Goal: Task Accomplishment & Management: Complete application form

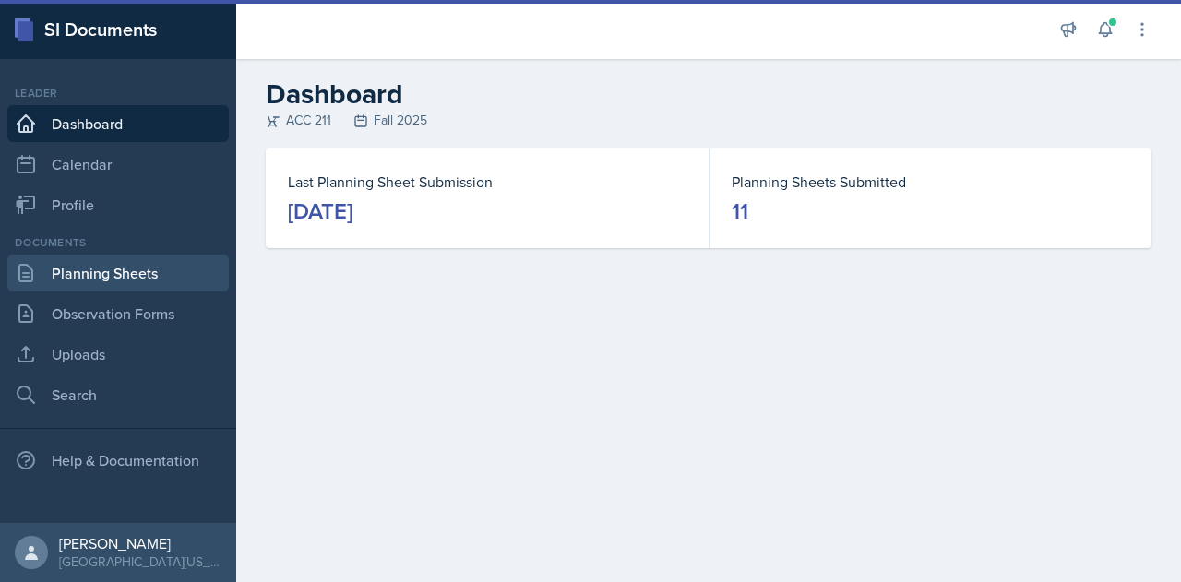
click at [134, 274] on link "Planning Sheets" at bounding box center [117, 273] width 221 height 37
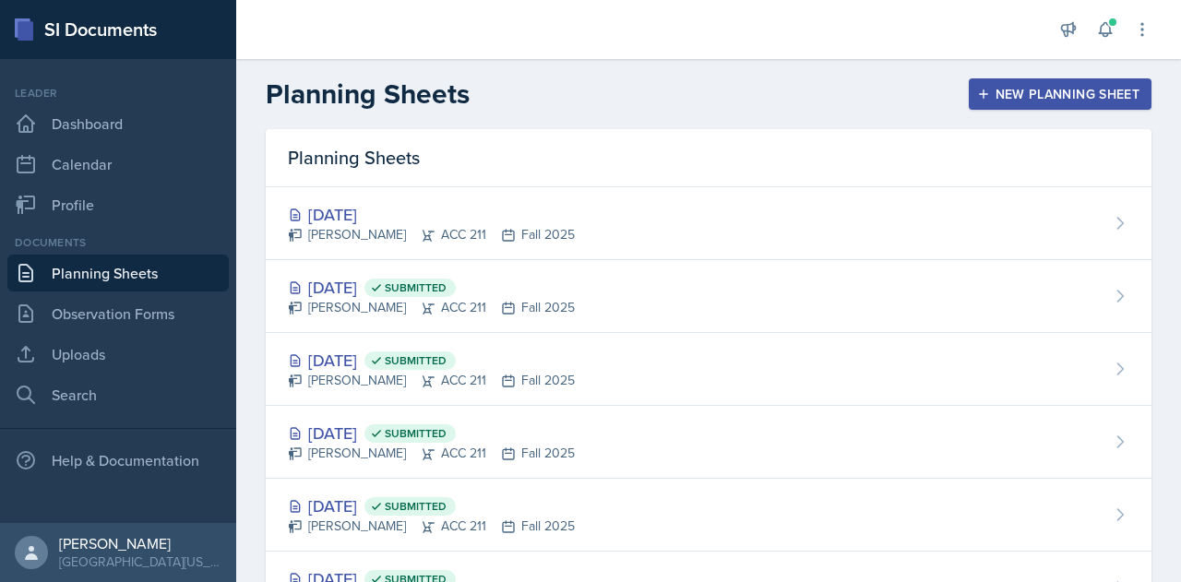
click at [1000, 99] on div "New Planning Sheet" at bounding box center [1060, 94] width 159 height 15
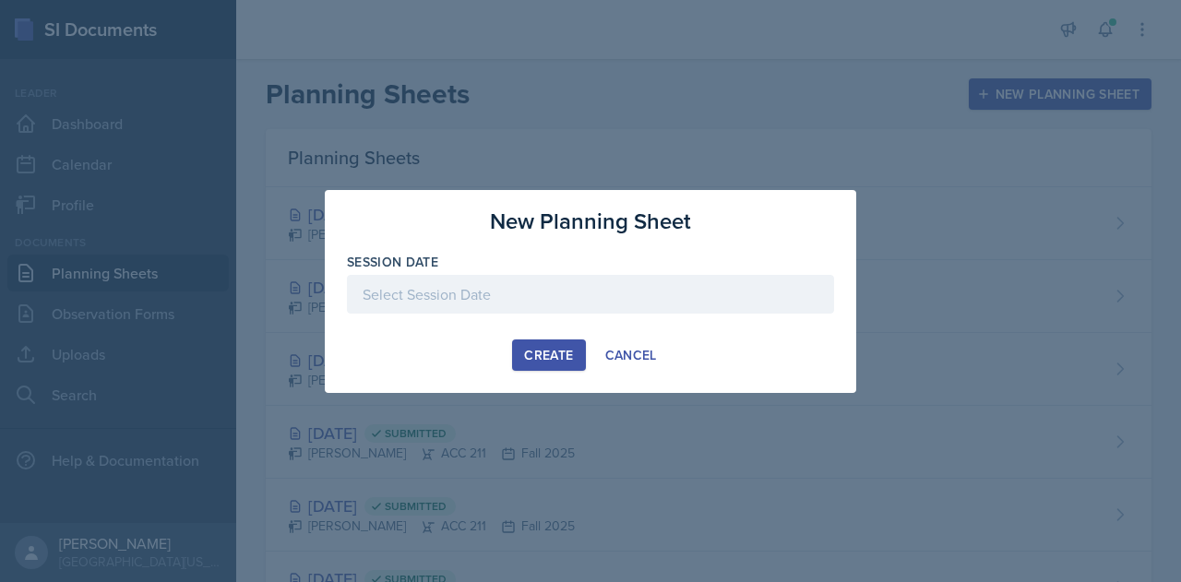
click at [512, 301] on div at bounding box center [590, 294] width 487 height 39
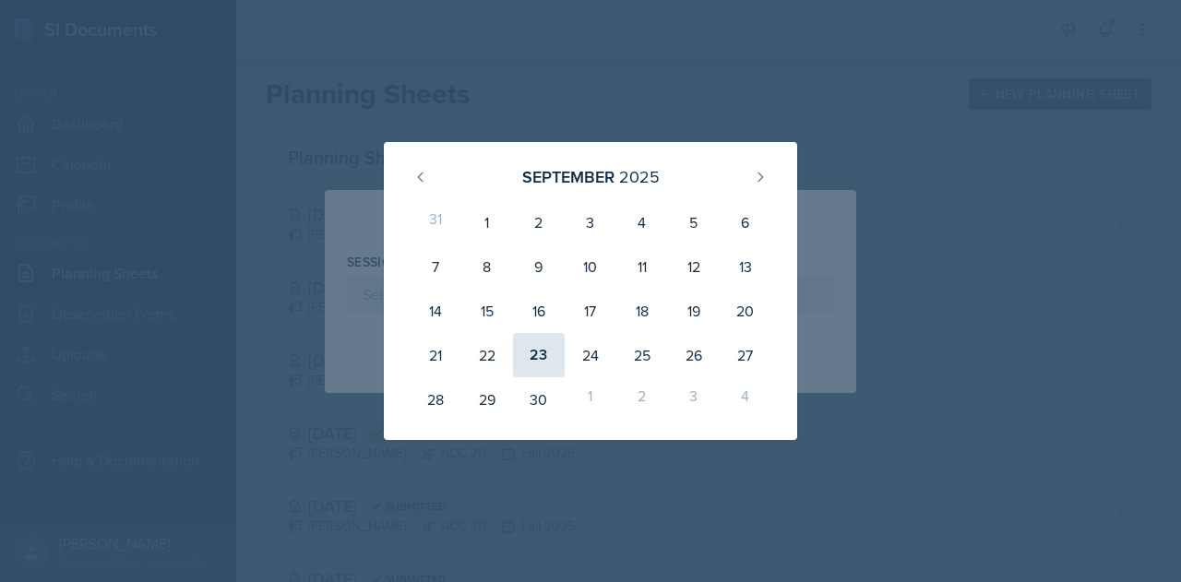
click at [542, 361] on div "23" at bounding box center [539, 355] width 52 height 44
type input "[DATE]"
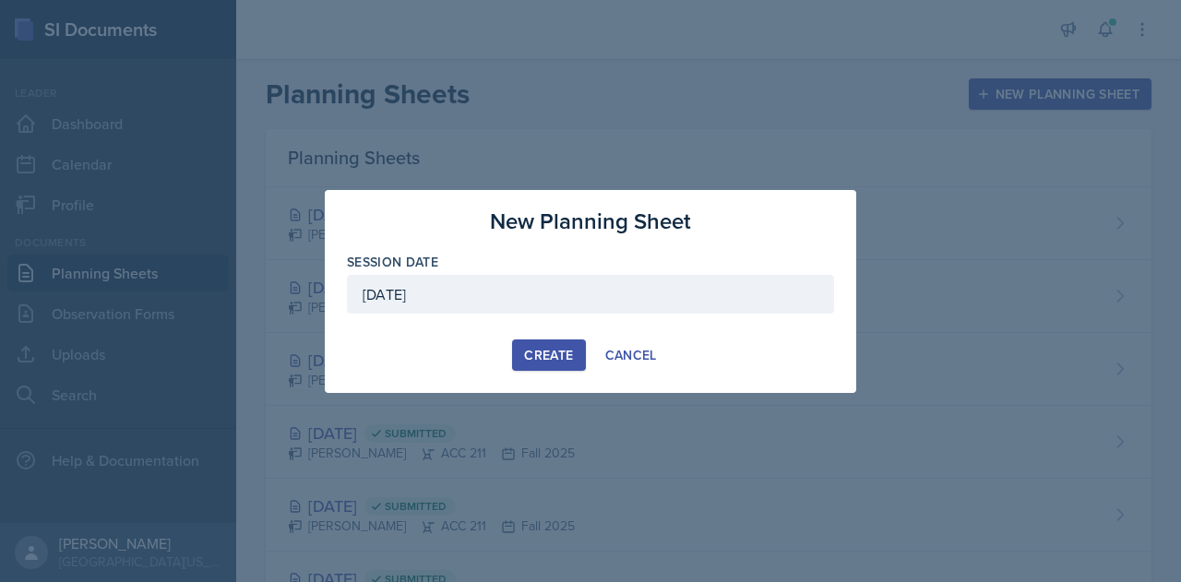
click at [557, 356] on div "Create" at bounding box center [548, 355] width 49 height 15
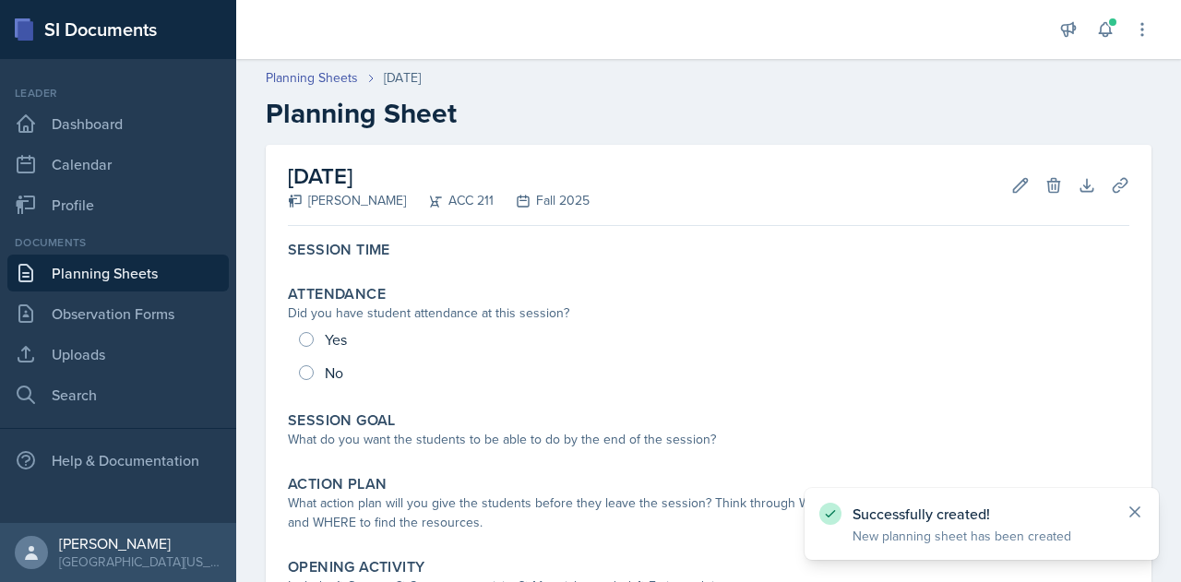
click at [1142, 514] on icon at bounding box center [1135, 512] width 18 height 18
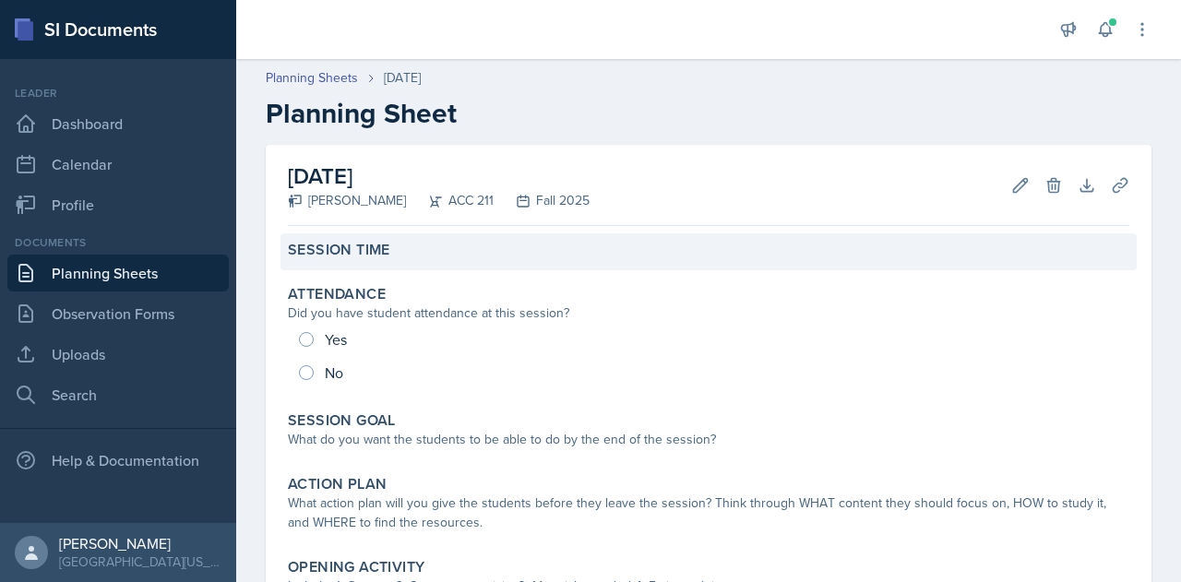
click at [464, 253] on div "Session Time" at bounding box center [708, 250] width 841 height 18
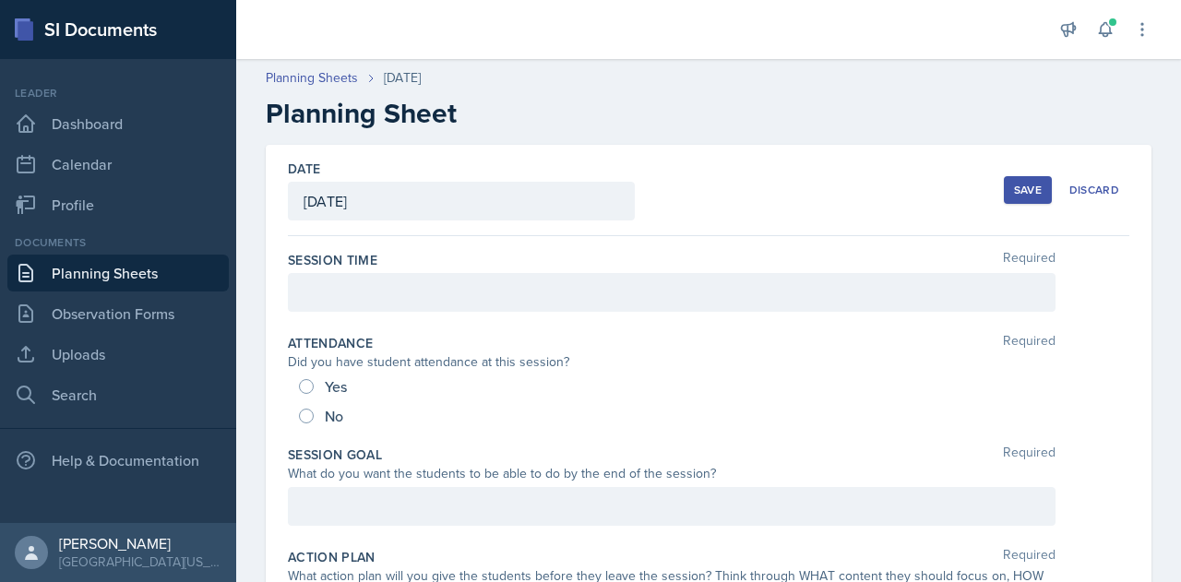
click at [456, 292] on div at bounding box center [672, 292] width 768 height 39
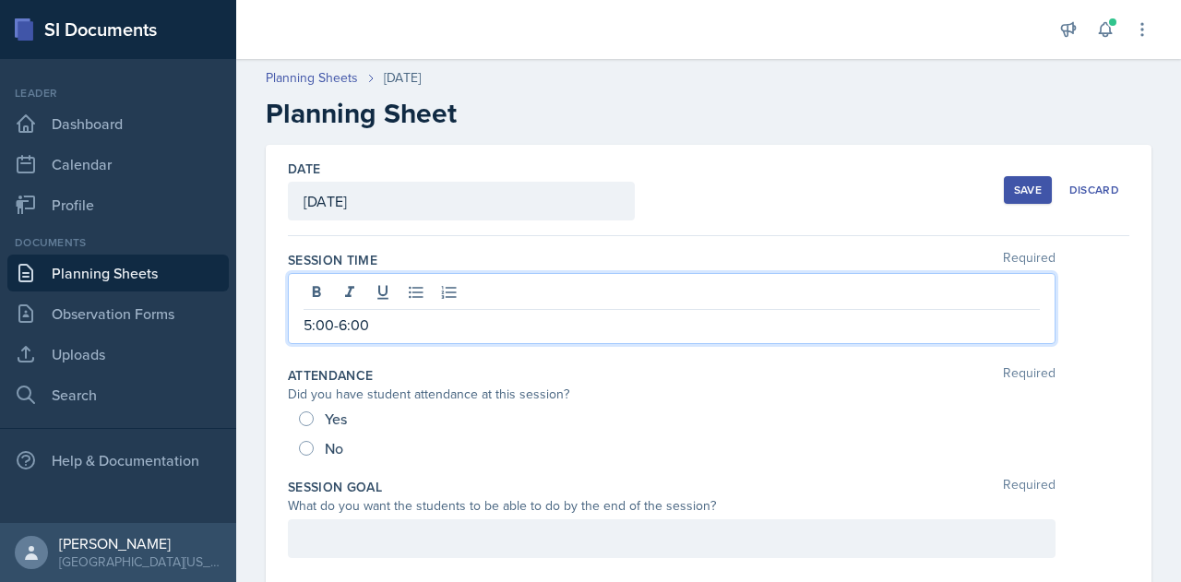
click at [753, 227] on div "Date [DATE] [DATE] 31 1 2 3 4 5 6 7 8 9 10 11 12 13 14 15 16 17 18 19 20 21 22 …" at bounding box center [708, 190] width 841 height 91
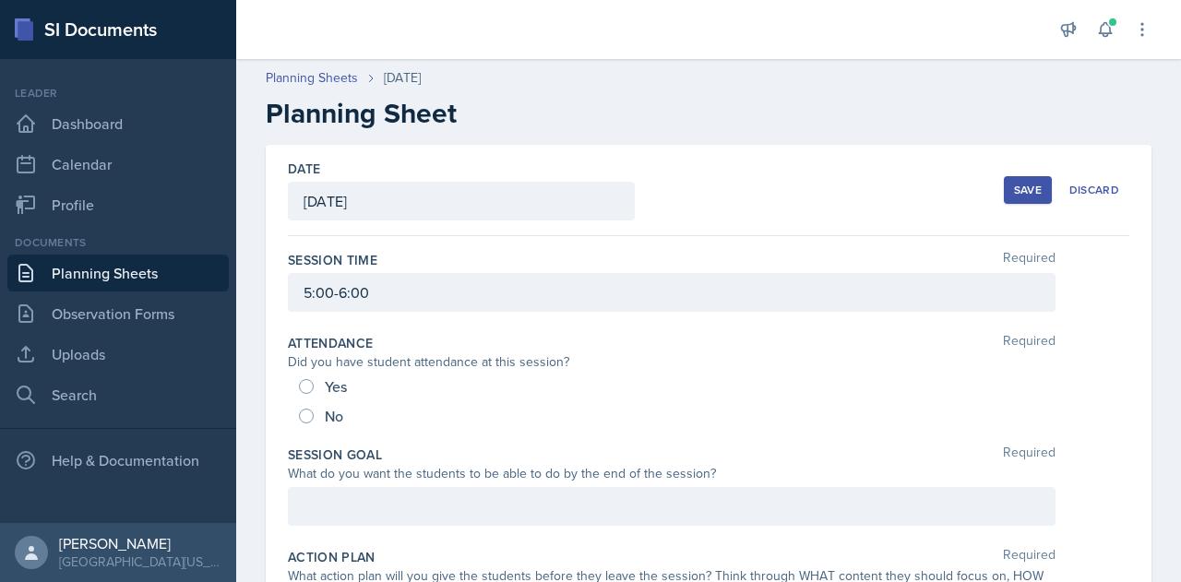
scroll to position [277, 0]
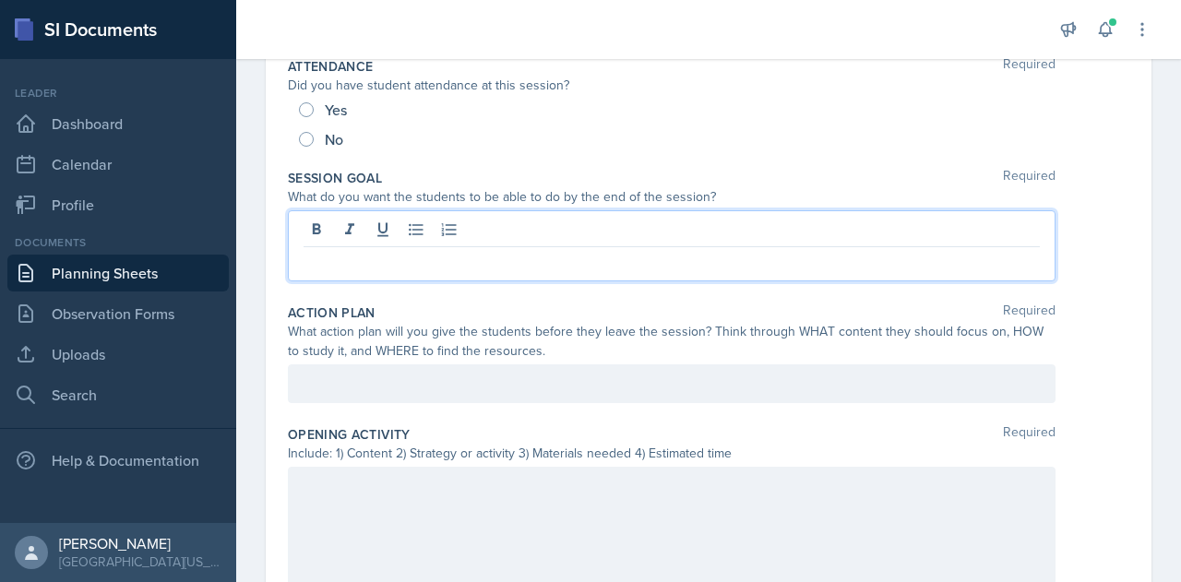
click at [339, 217] on div at bounding box center [672, 245] width 768 height 71
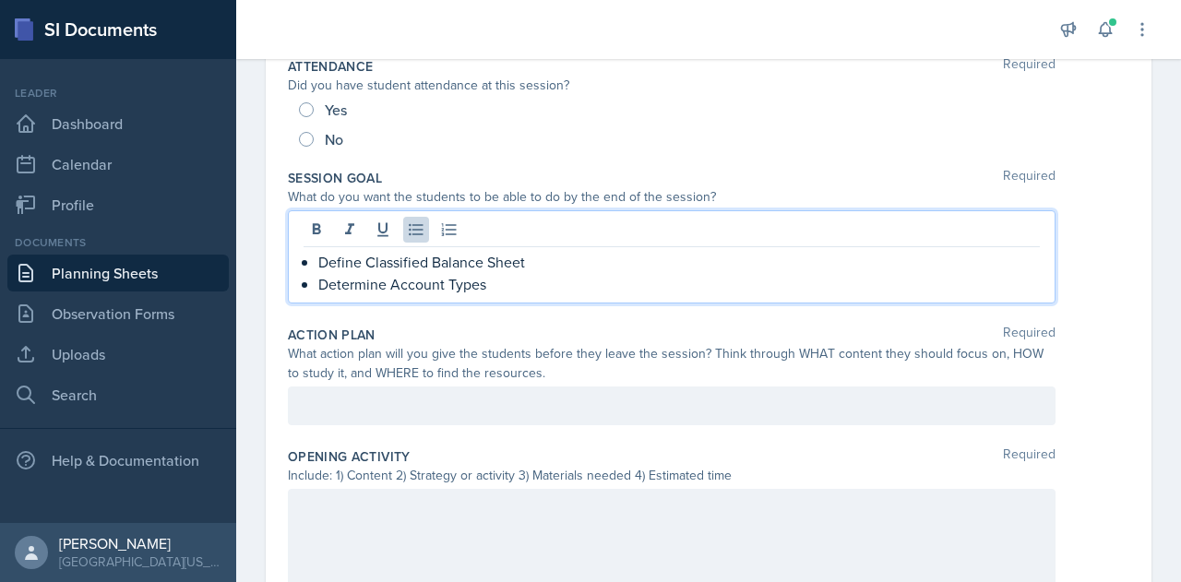
click at [471, 399] on div at bounding box center [672, 406] width 768 height 39
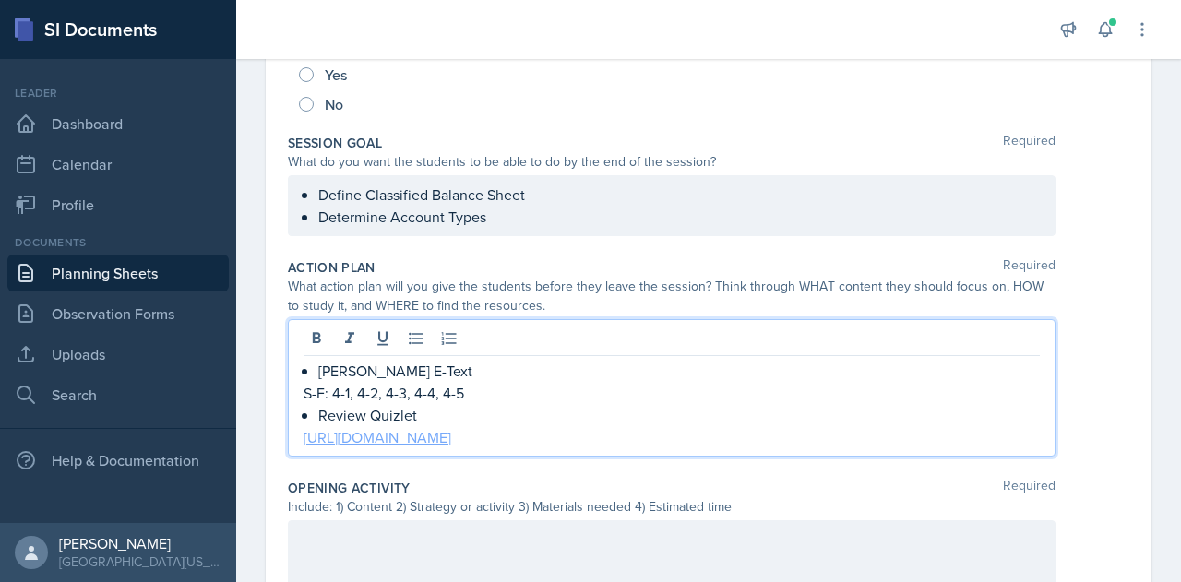
scroll to position [337, 0]
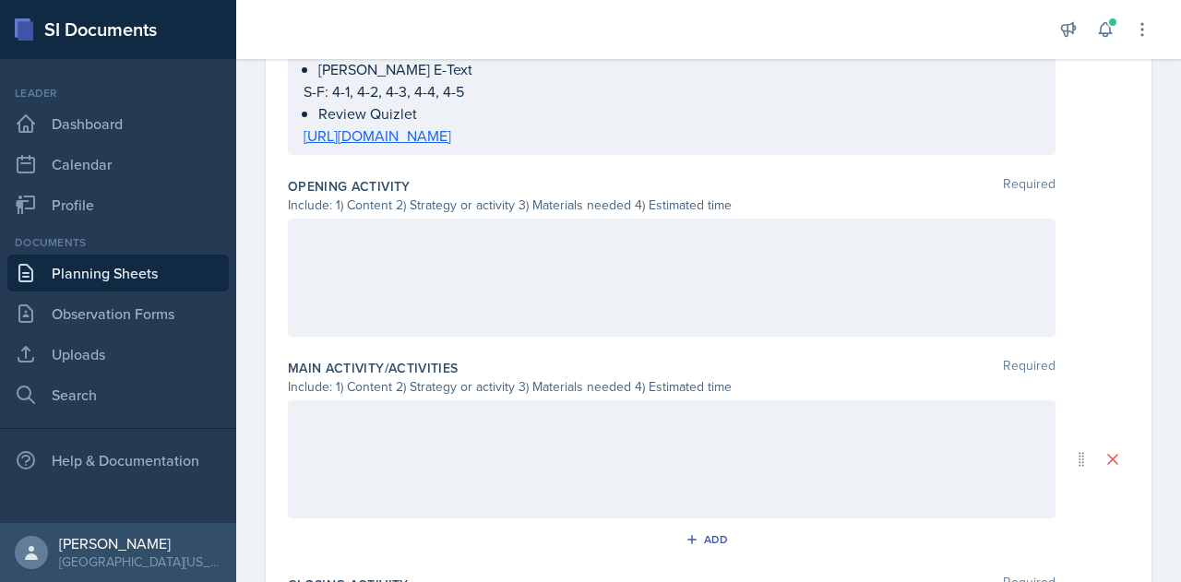
click at [386, 292] on div at bounding box center [672, 278] width 768 height 118
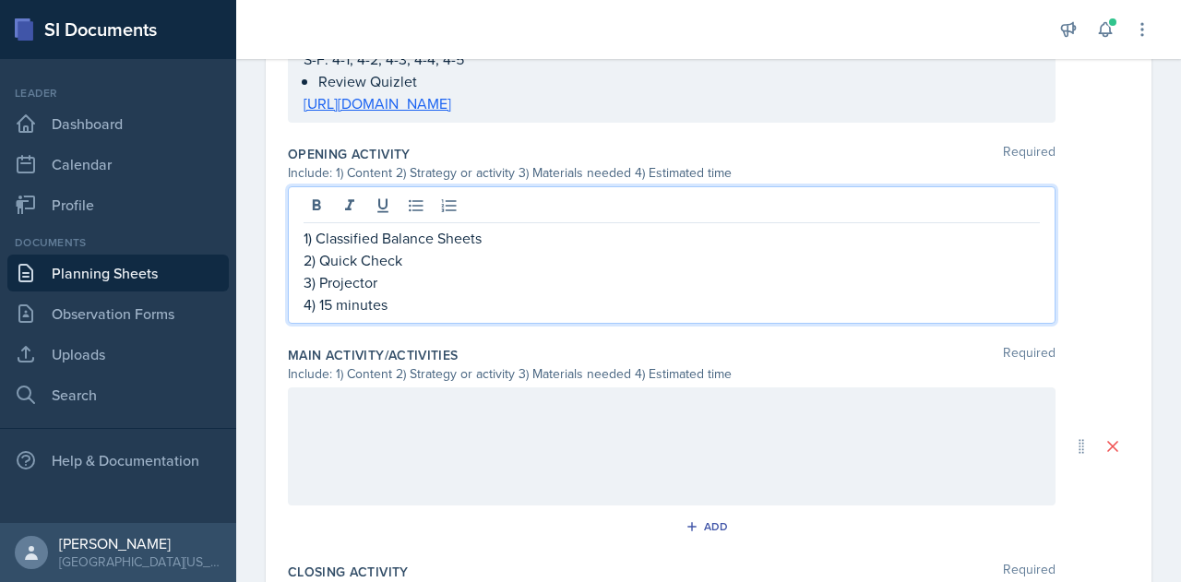
click at [430, 409] on div at bounding box center [672, 446] width 768 height 118
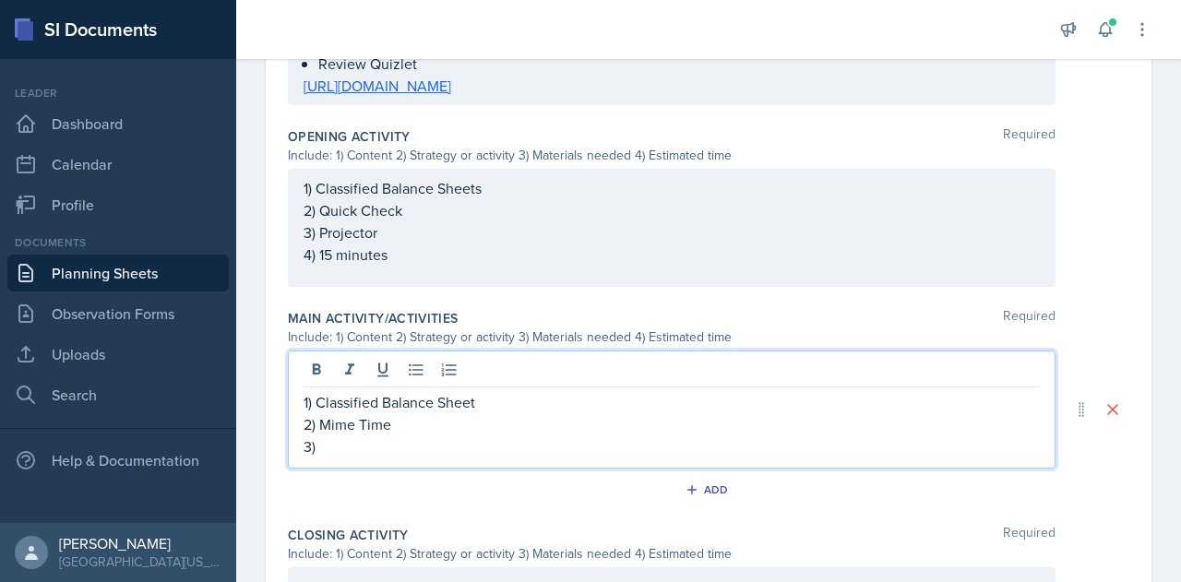
scroll to position [630, 0]
click at [428, 414] on p "2) Mime Time" at bounding box center [672, 425] width 736 height 22
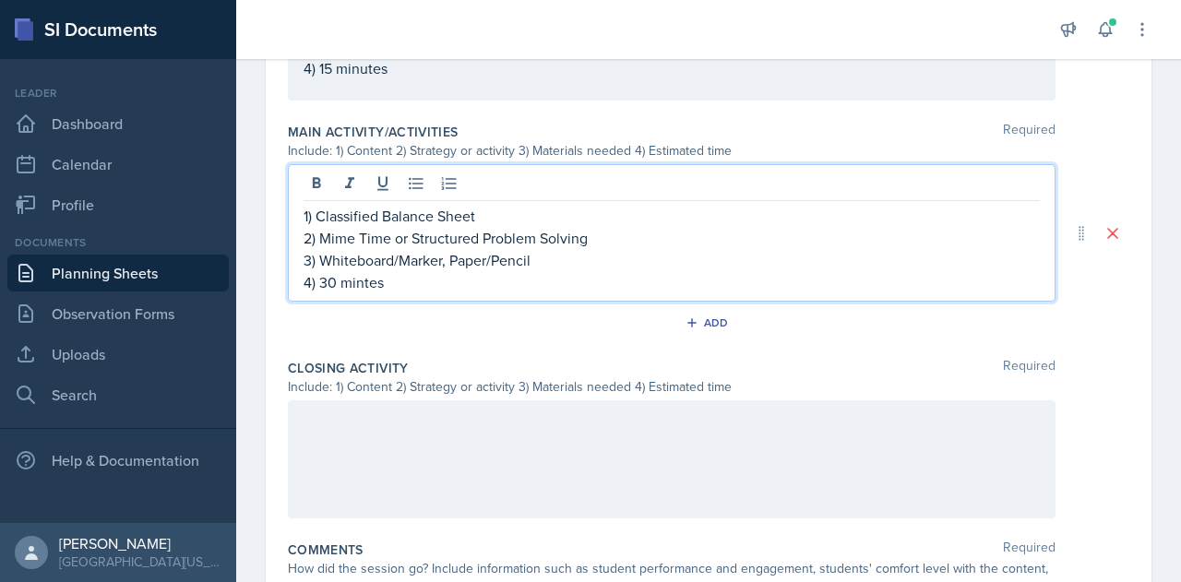
scroll to position [831, 0]
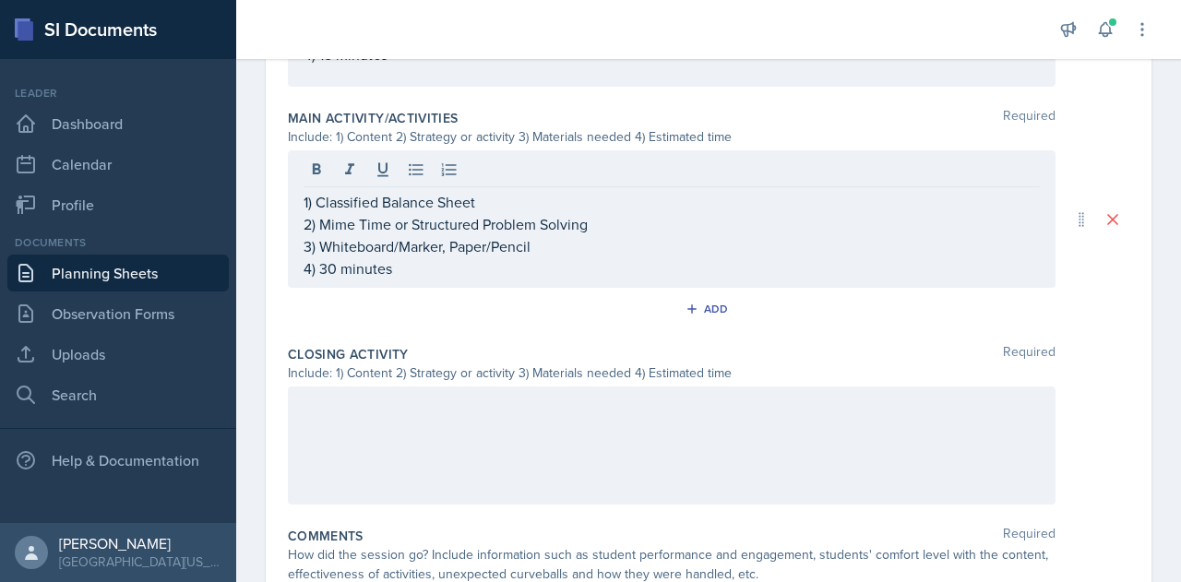
click at [421, 440] on div at bounding box center [672, 446] width 768 height 118
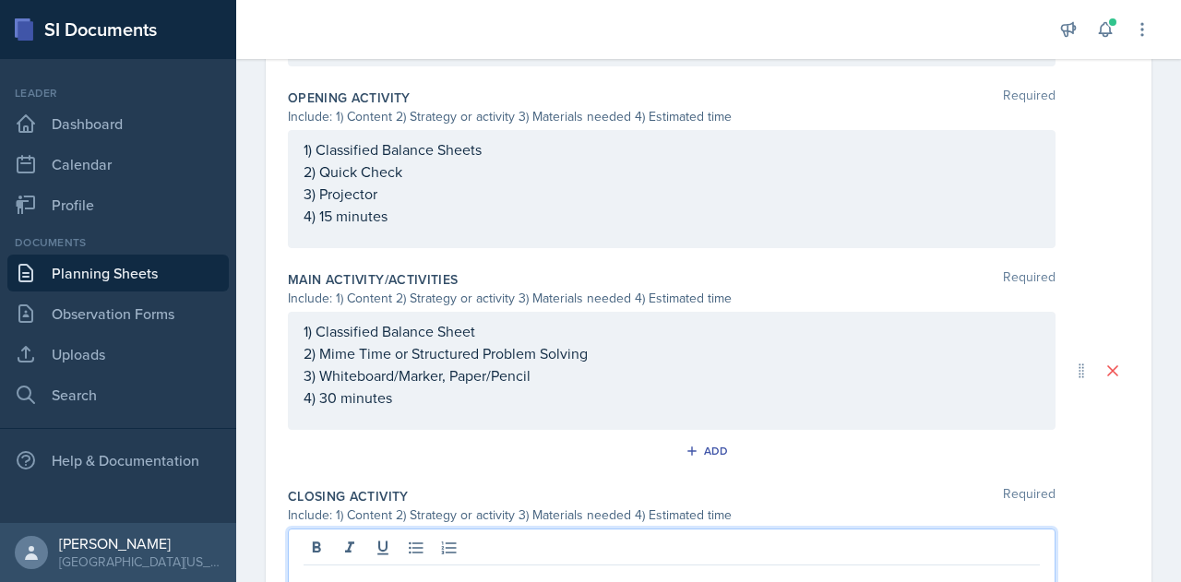
scroll to position [701, 0]
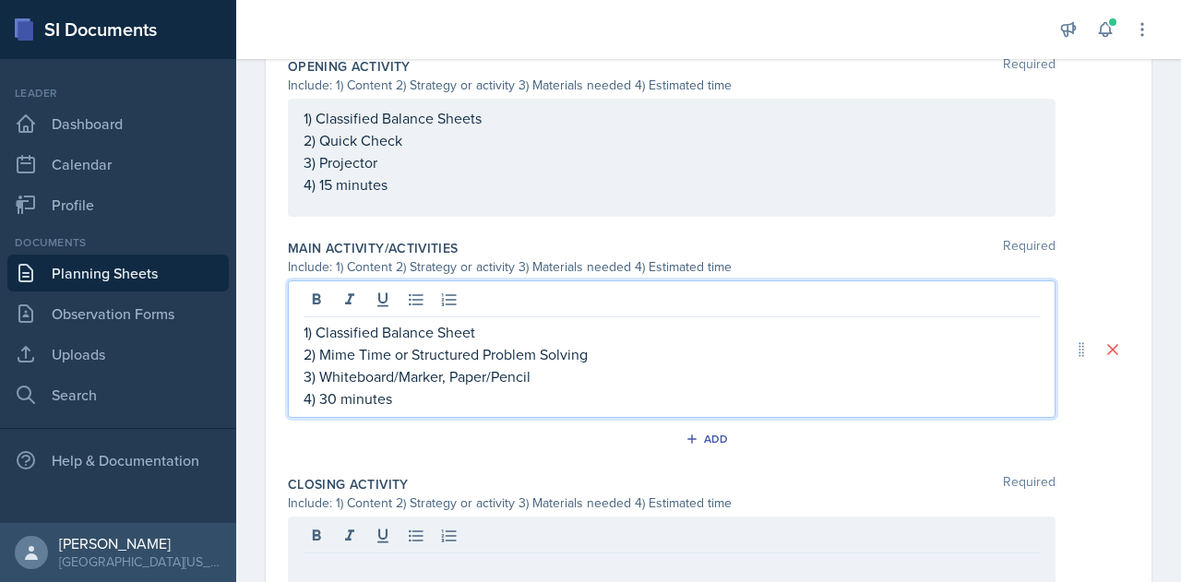
click at [336, 396] on p "4) 30 minutes" at bounding box center [672, 398] width 736 height 22
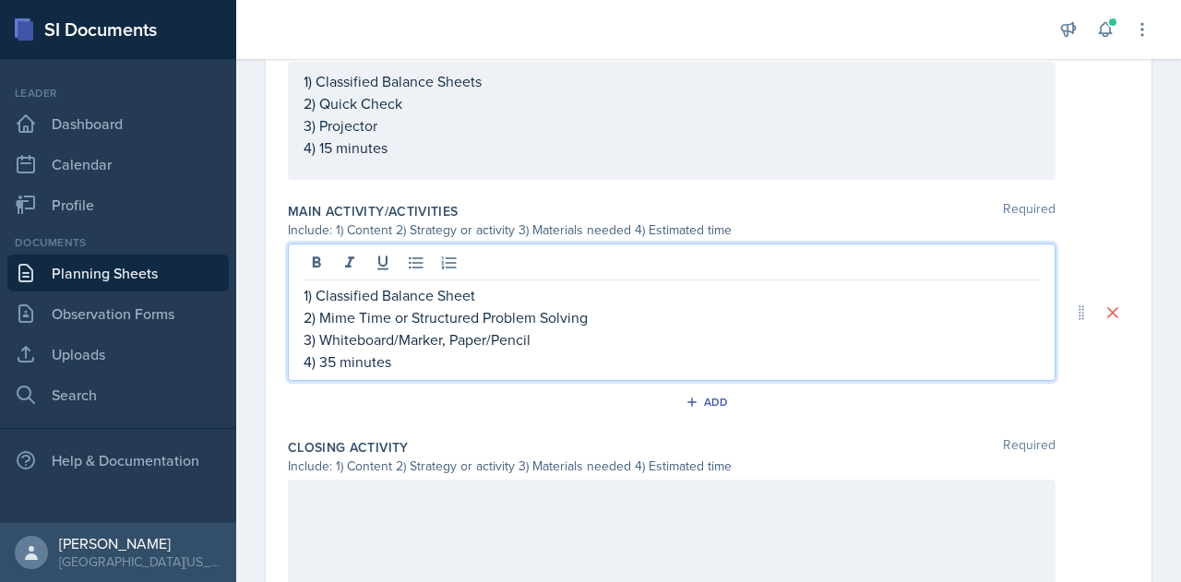
click at [365, 510] on div at bounding box center [672, 539] width 768 height 118
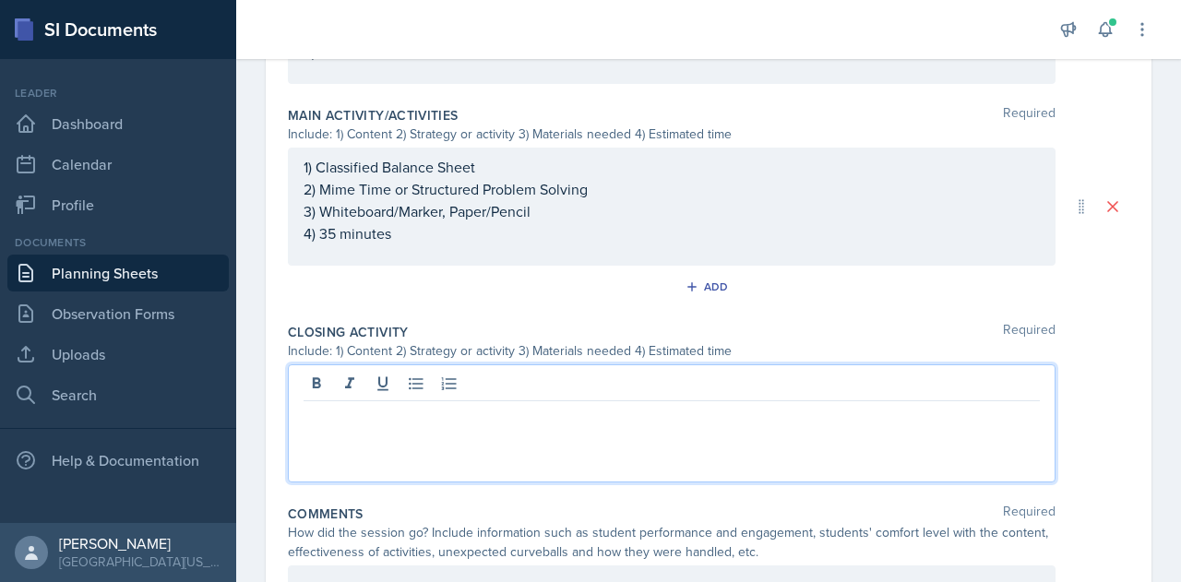
scroll to position [925, 0]
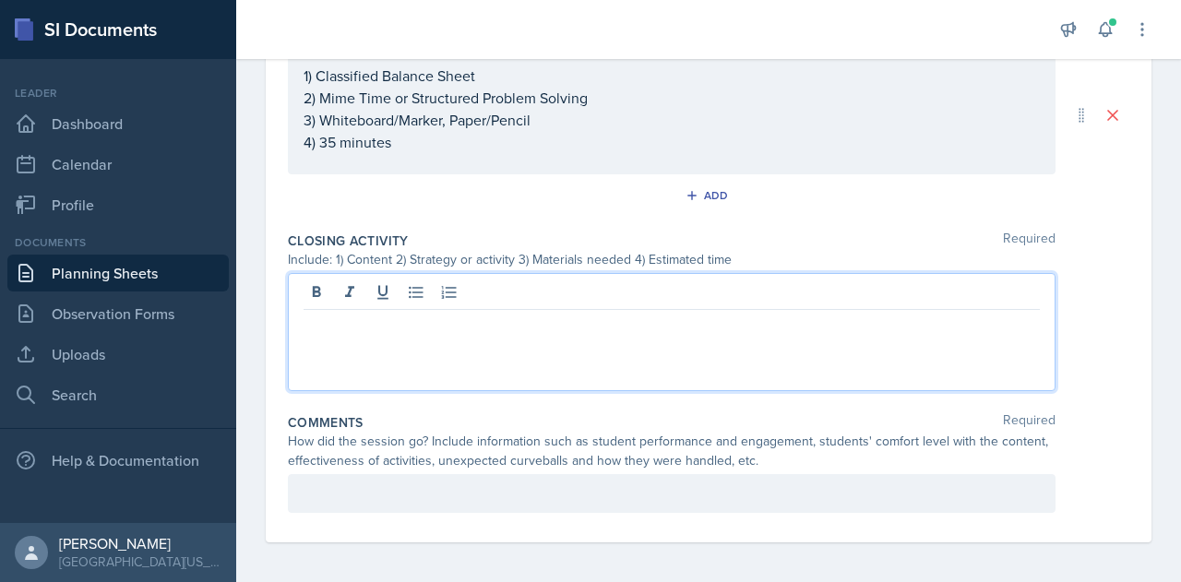
click at [380, 324] on p at bounding box center [672, 325] width 736 height 22
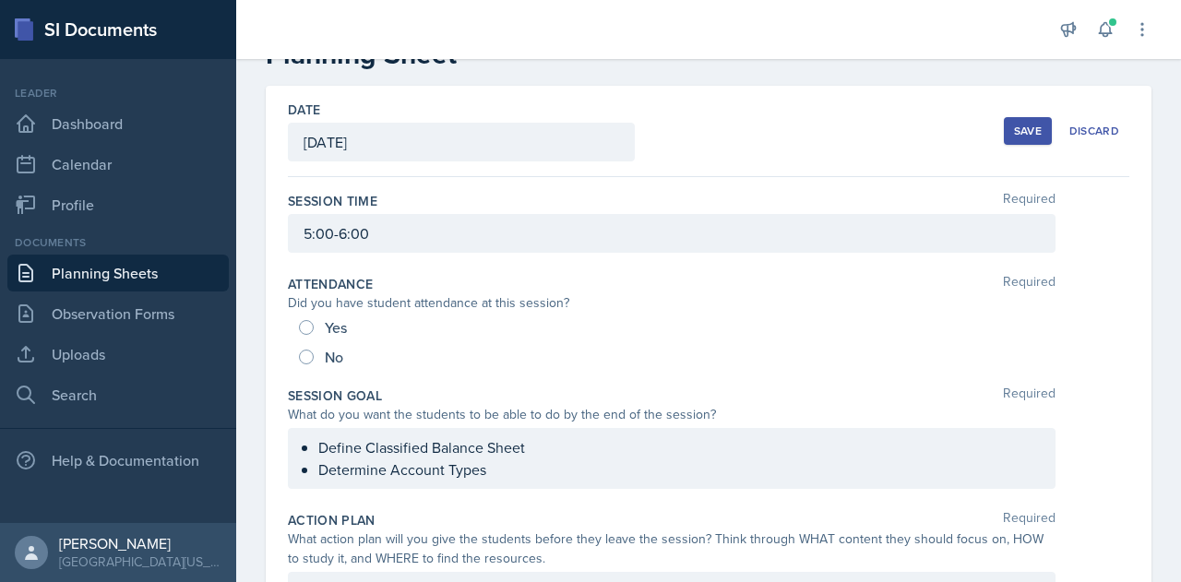
scroll to position [0, 0]
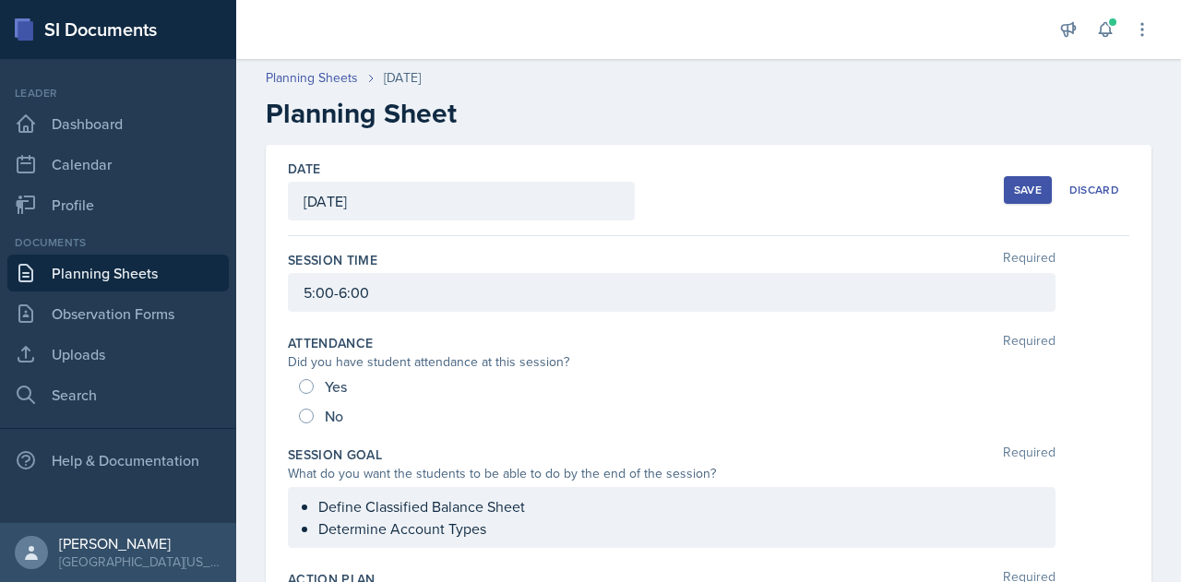
click at [1014, 192] on div "Save" at bounding box center [1028, 190] width 28 height 15
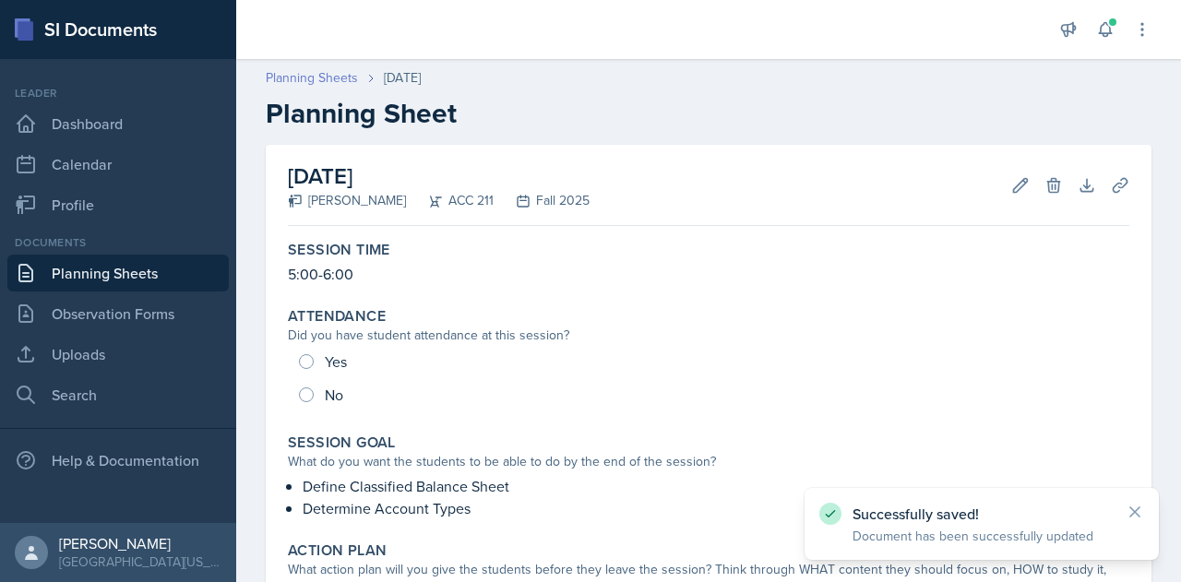
click at [317, 78] on link "Planning Sheets" at bounding box center [312, 77] width 92 height 19
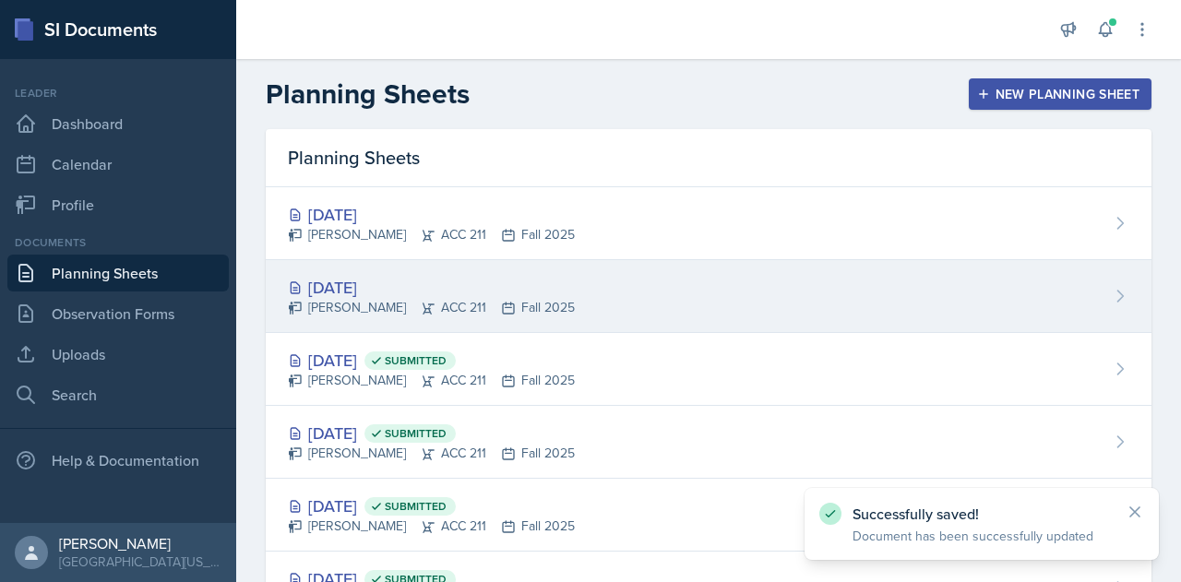
click at [435, 277] on div "[DATE]" at bounding box center [431, 287] width 287 height 25
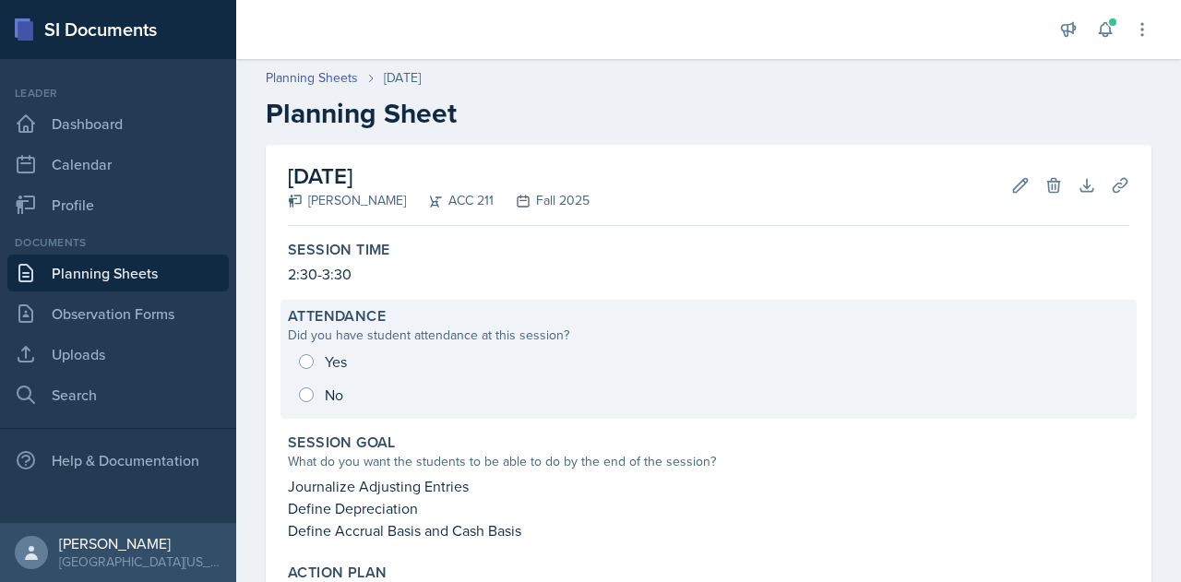
click at [316, 361] on div "Yes No" at bounding box center [708, 378] width 841 height 66
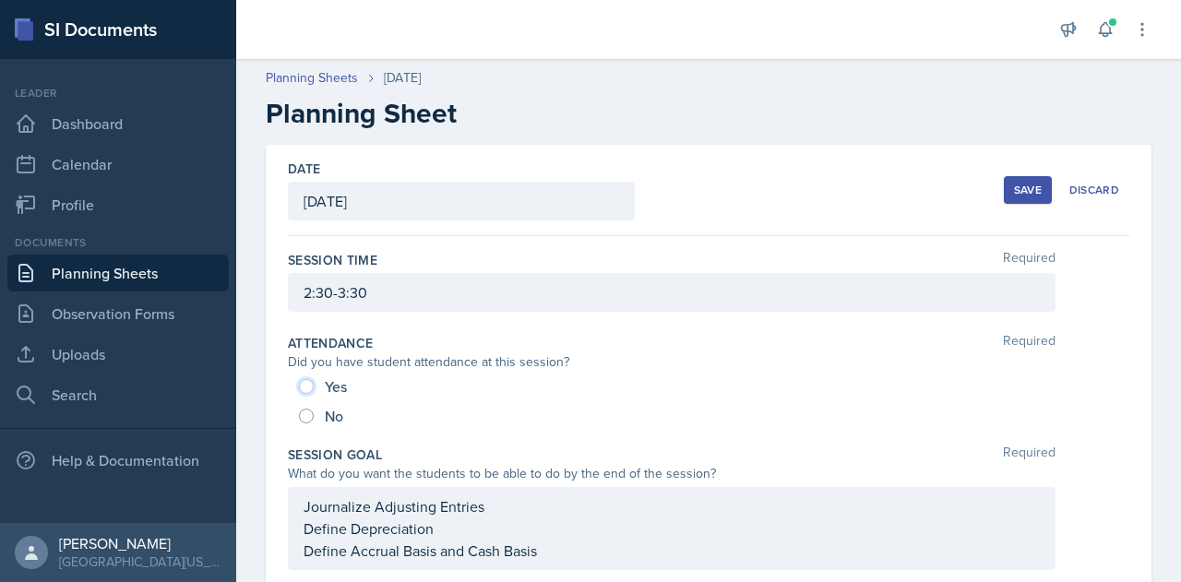
click at [306, 385] on input "Yes" at bounding box center [306, 386] width 15 height 15
radio input "true"
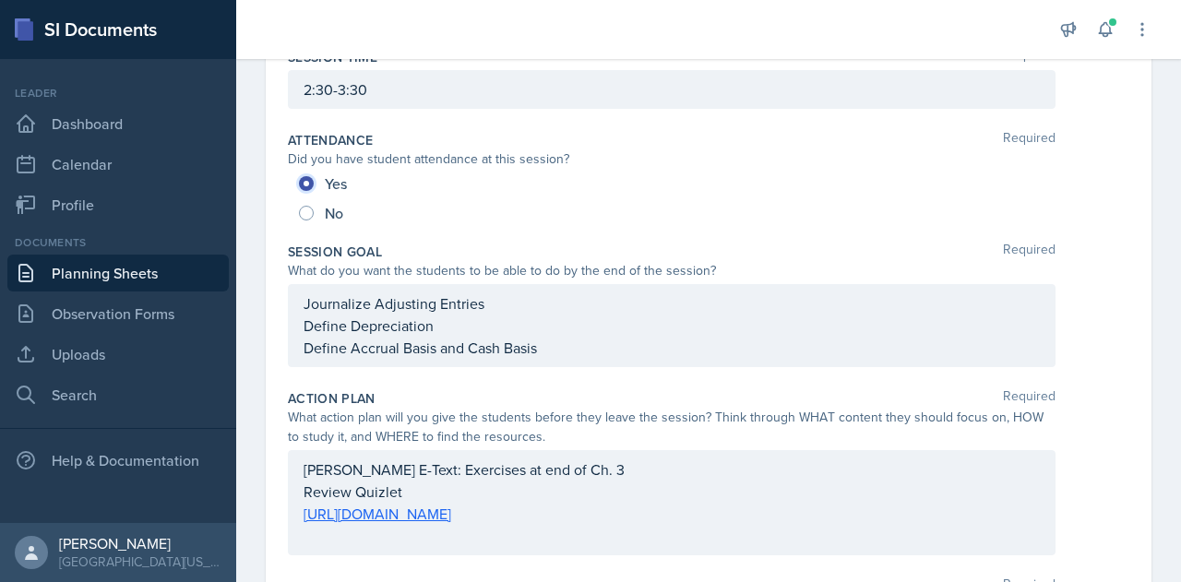
scroll to position [277, 0]
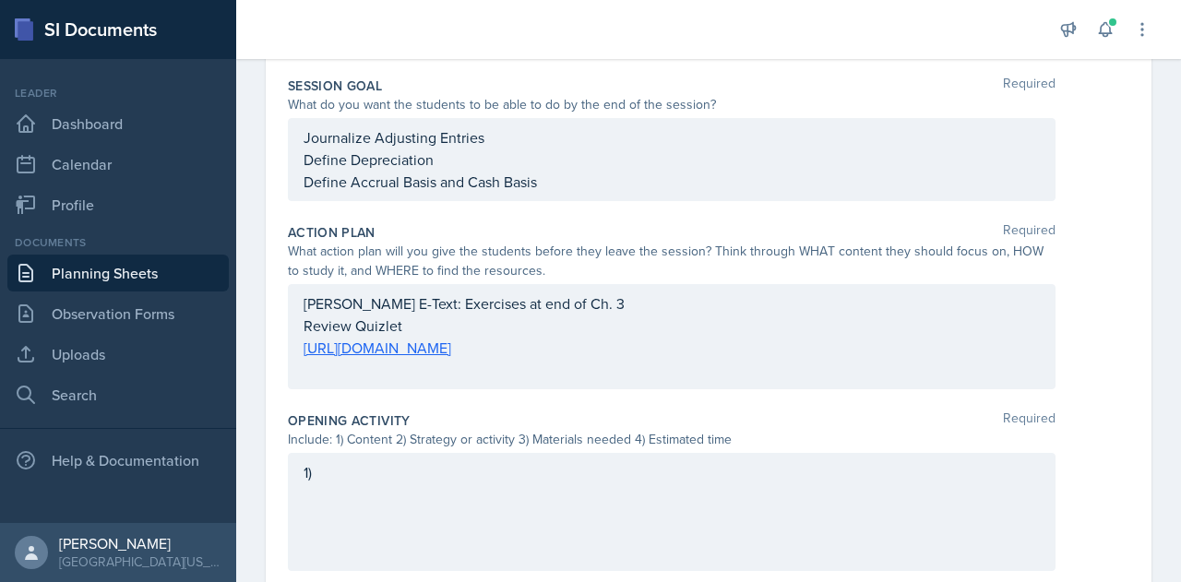
click at [456, 377] on p at bounding box center [672, 370] width 736 height 22
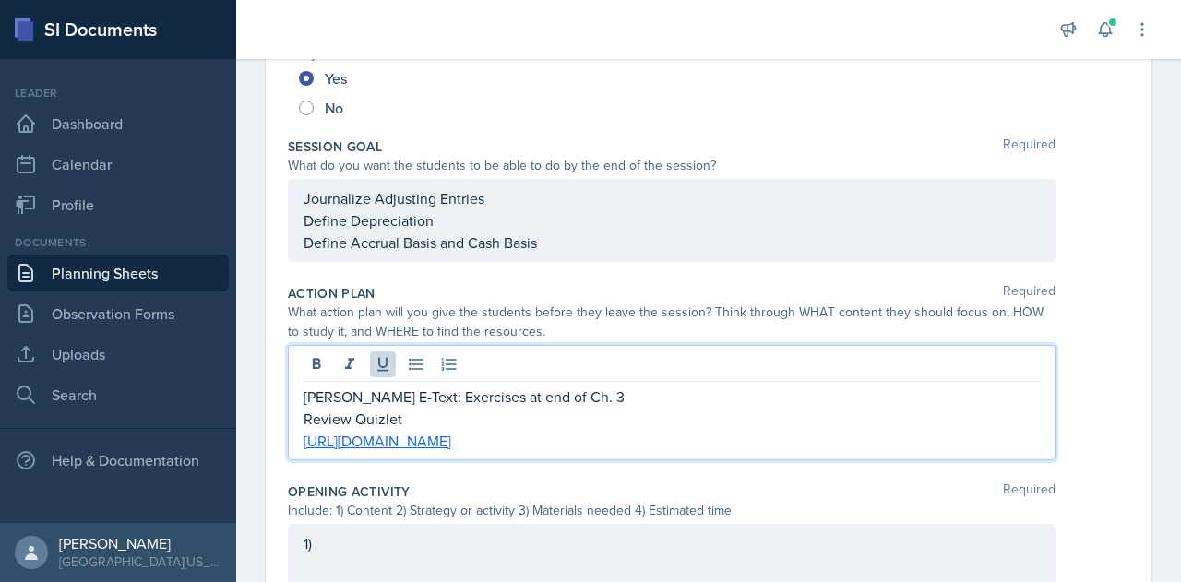
scroll to position [400, 0]
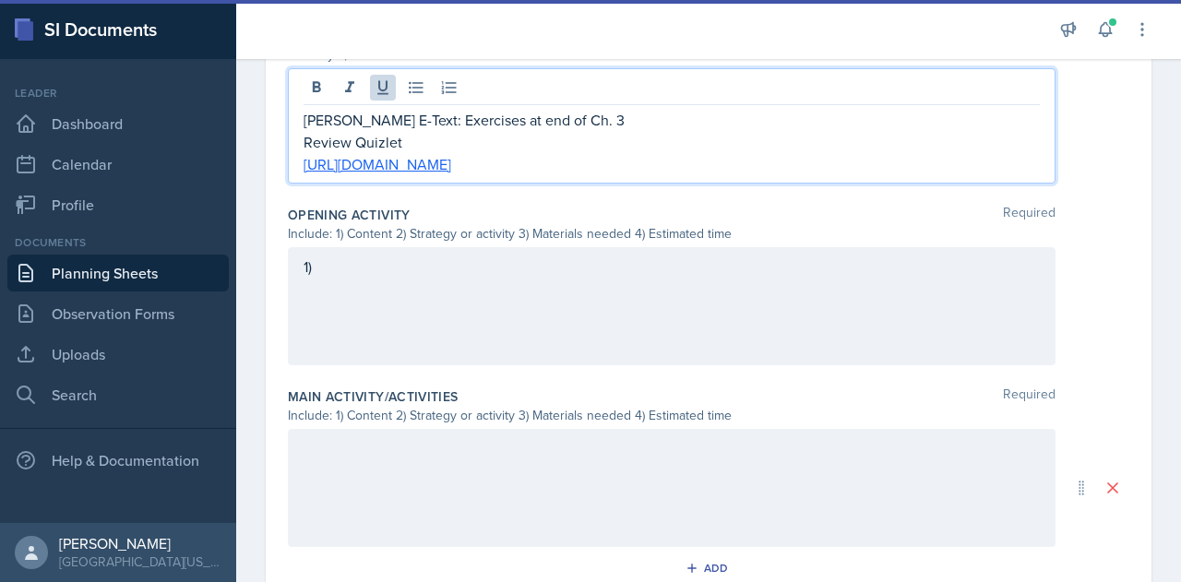
click at [410, 291] on div "1)" at bounding box center [672, 306] width 768 height 118
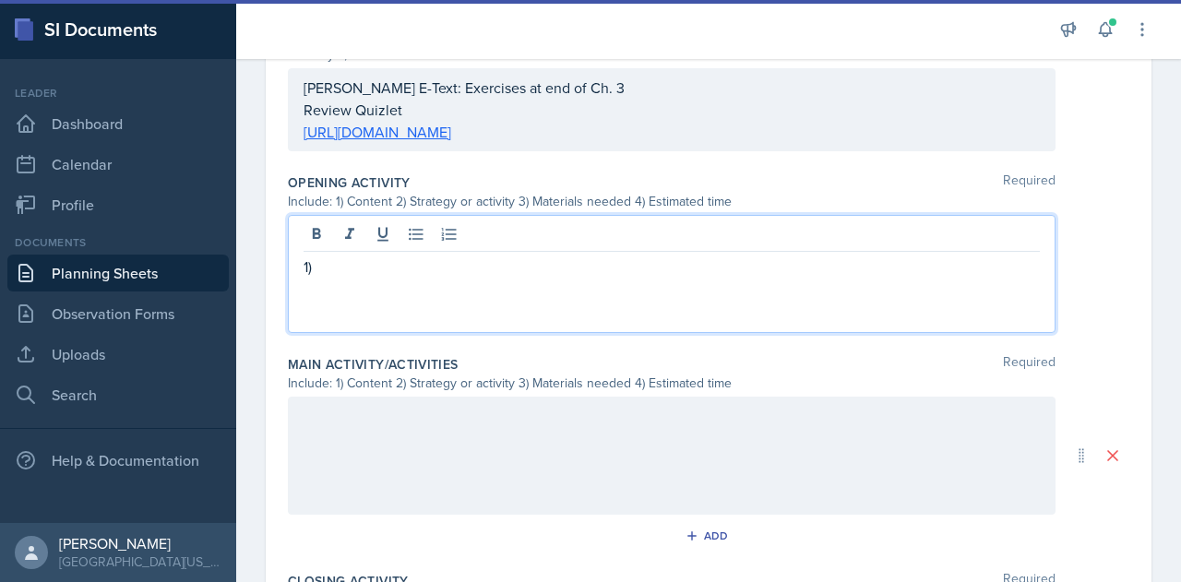
scroll to position [617, 0]
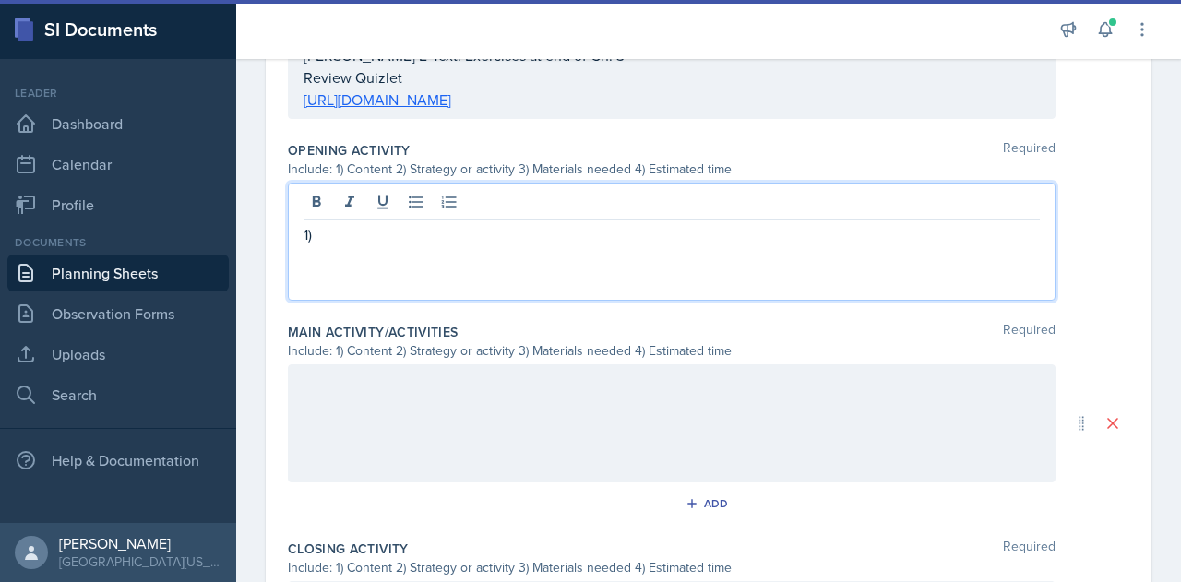
click at [412, 246] on div "1)" at bounding box center [672, 242] width 768 height 118
click at [367, 226] on p "1)" at bounding box center [672, 234] width 736 height 22
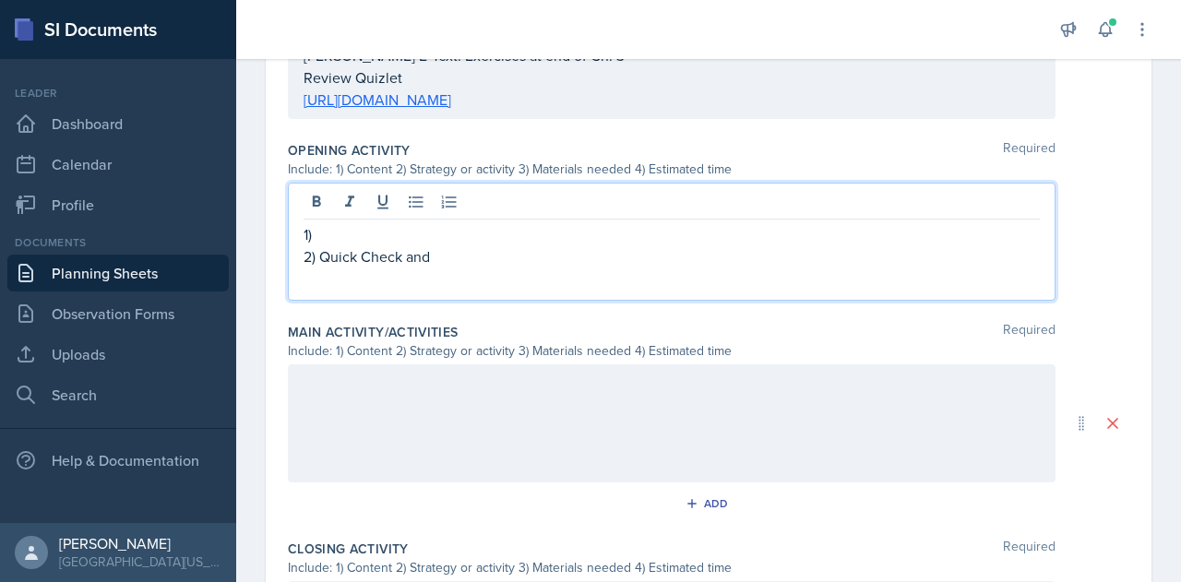
click at [436, 259] on p "2) Quick Check and" at bounding box center [672, 256] width 736 height 22
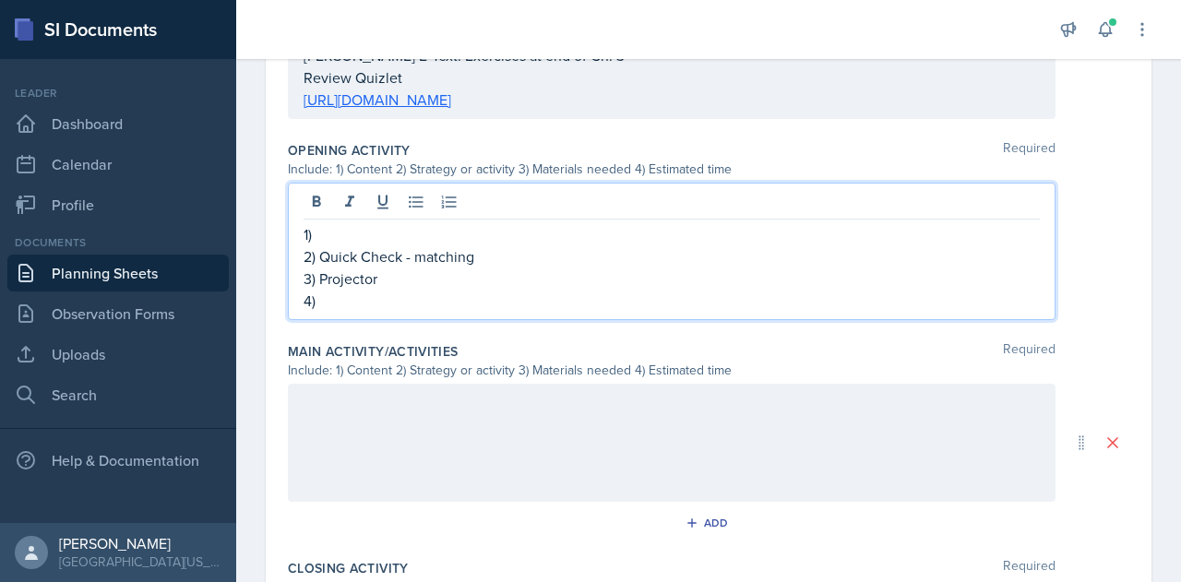
click at [411, 294] on p "4)" at bounding box center [672, 301] width 736 height 22
click at [473, 232] on p "1)" at bounding box center [672, 234] width 736 height 22
click at [629, 405] on div at bounding box center [672, 443] width 768 height 118
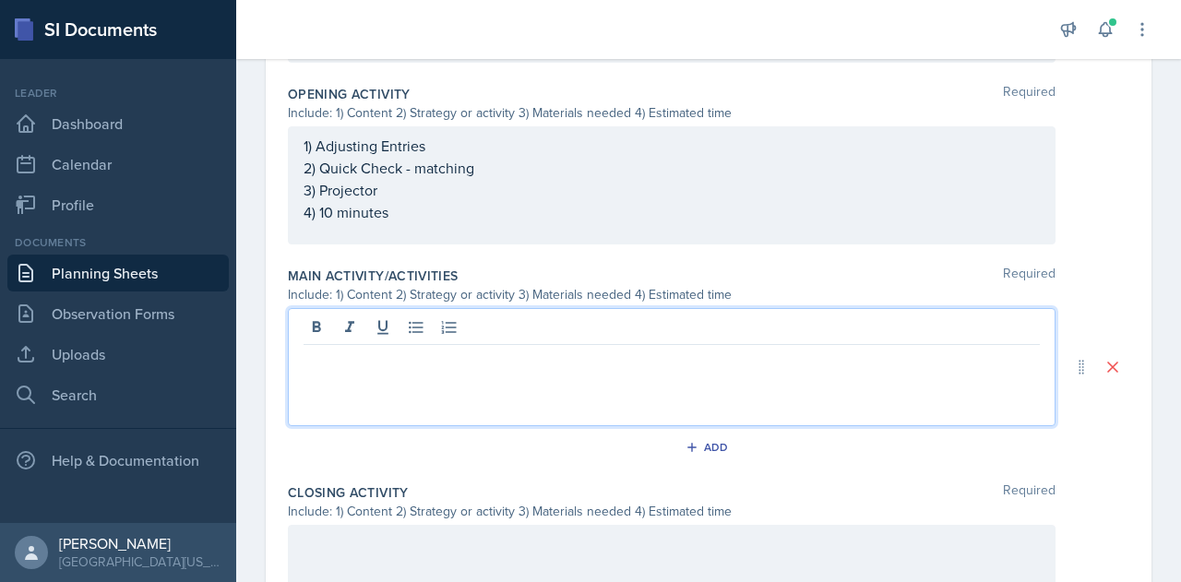
scroll to position [691, 0]
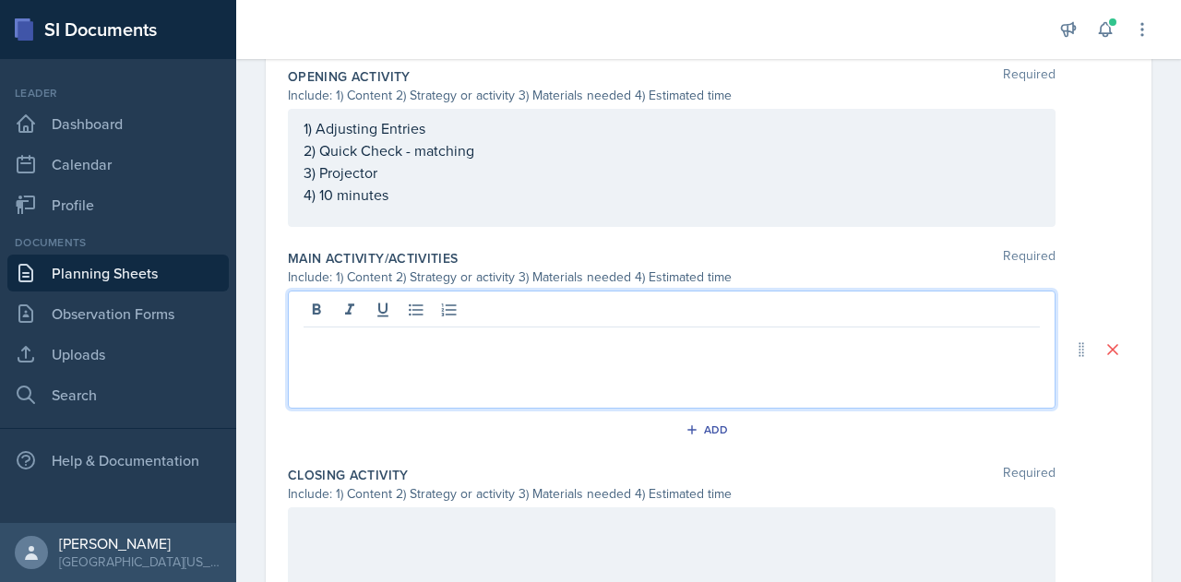
click at [363, 352] on div at bounding box center [672, 350] width 768 height 118
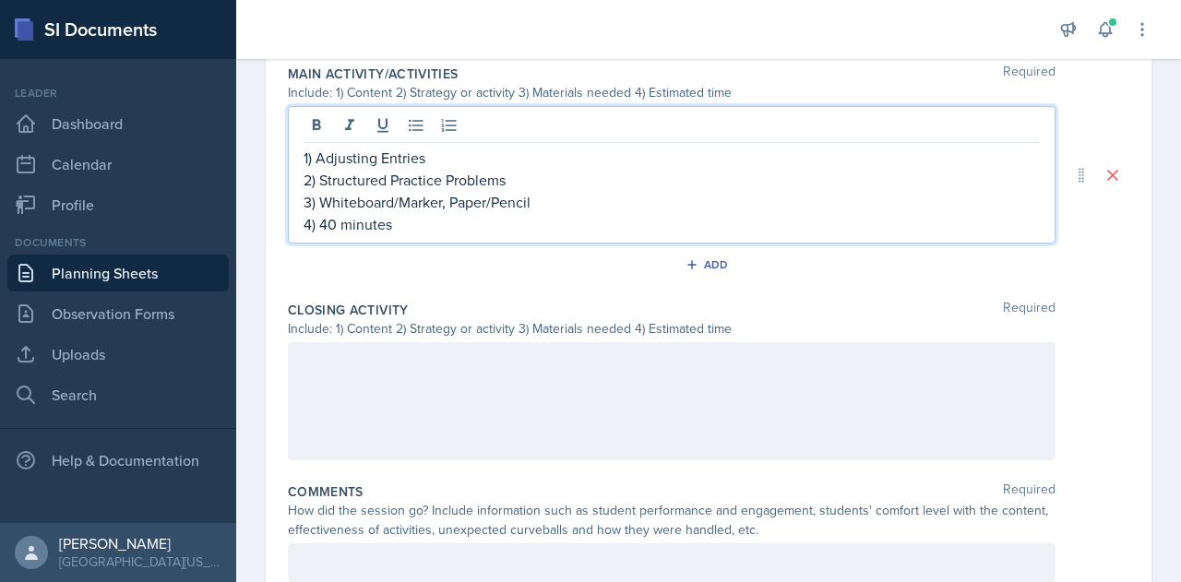
click at [401, 385] on div at bounding box center [672, 401] width 768 height 118
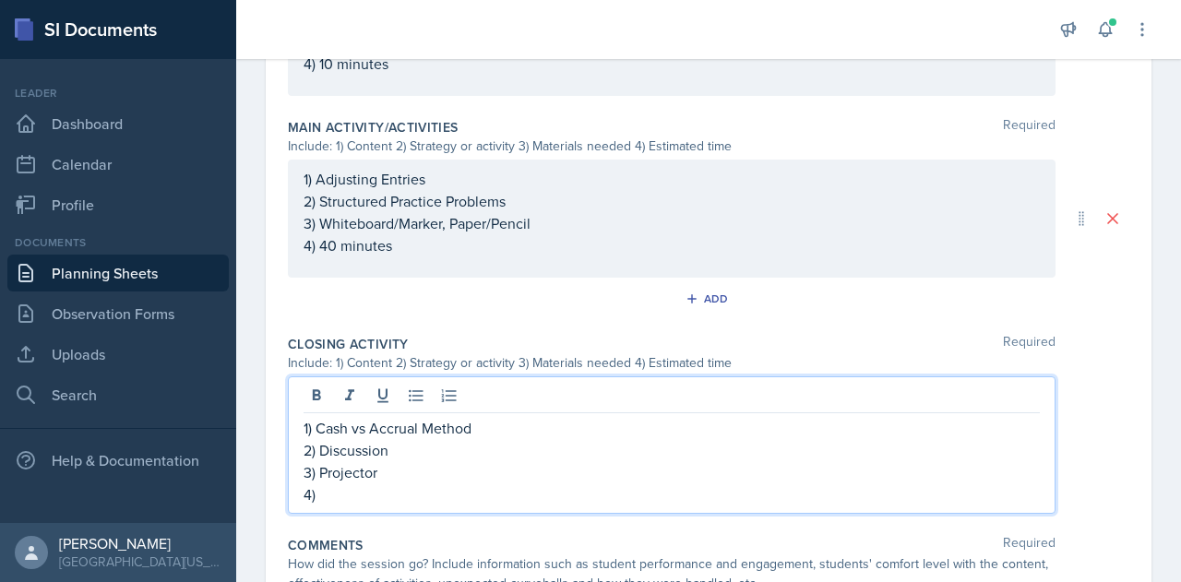
scroll to position [944, 0]
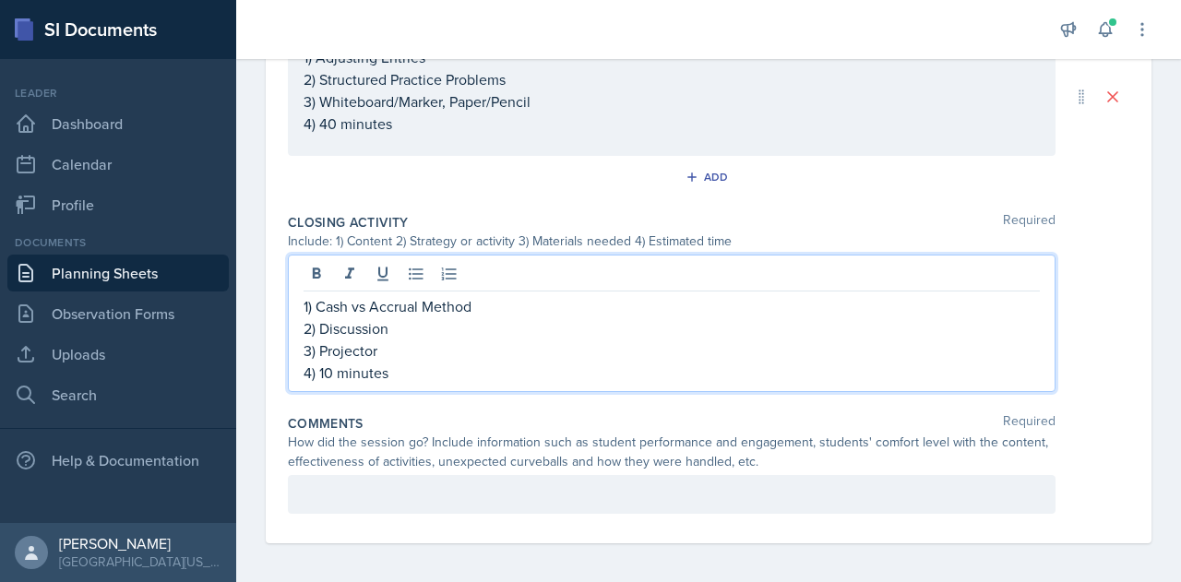
click at [441, 482] on div at bounding box center [672, 494] width 768 height 39
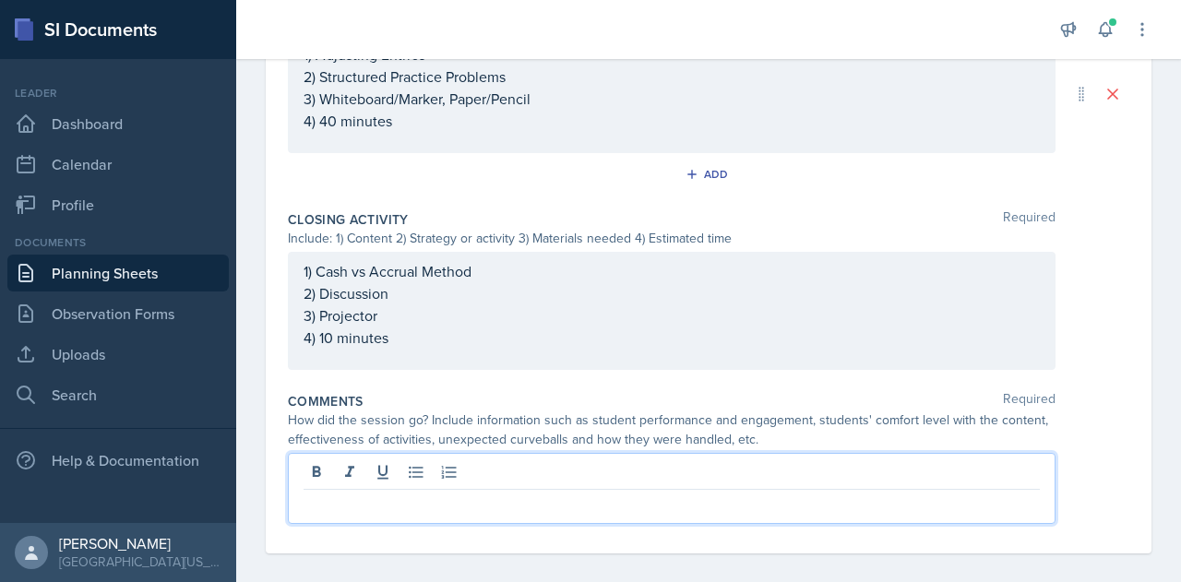
scroll to position [958, 0]
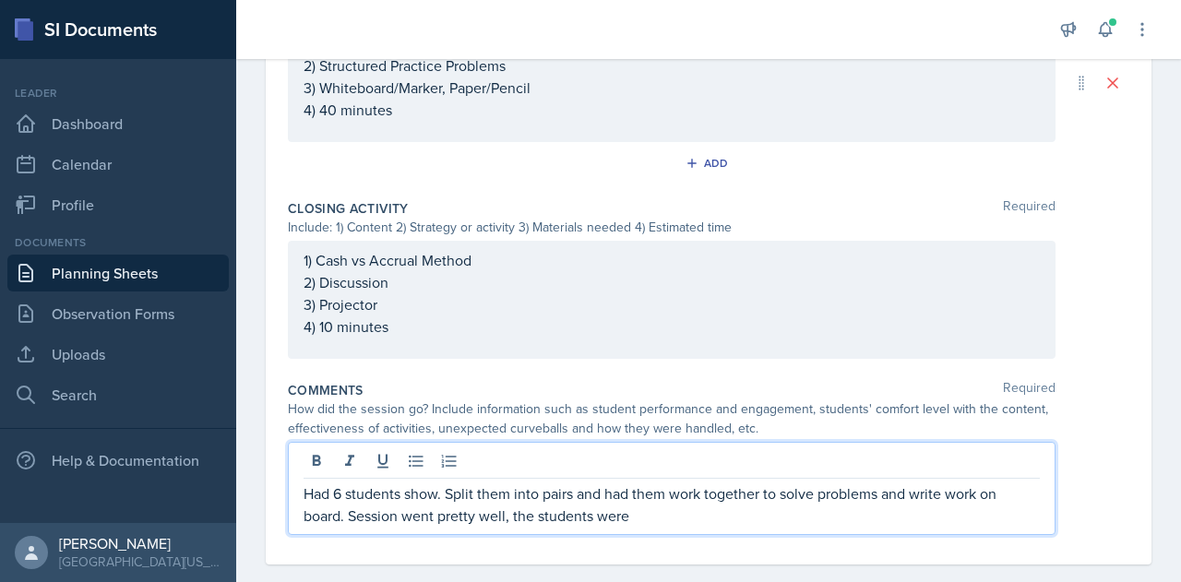
click at [718, 518] on p "Had 6 students show. Split them into pairs and had them work together to solve …" at bounding box center [672, 505] width 736 height 44
click at [841, 518] on p "Had 6 students show. Split them into pairs and had them work together to solve …" at bounding box center [672, 505] width 736 height 44
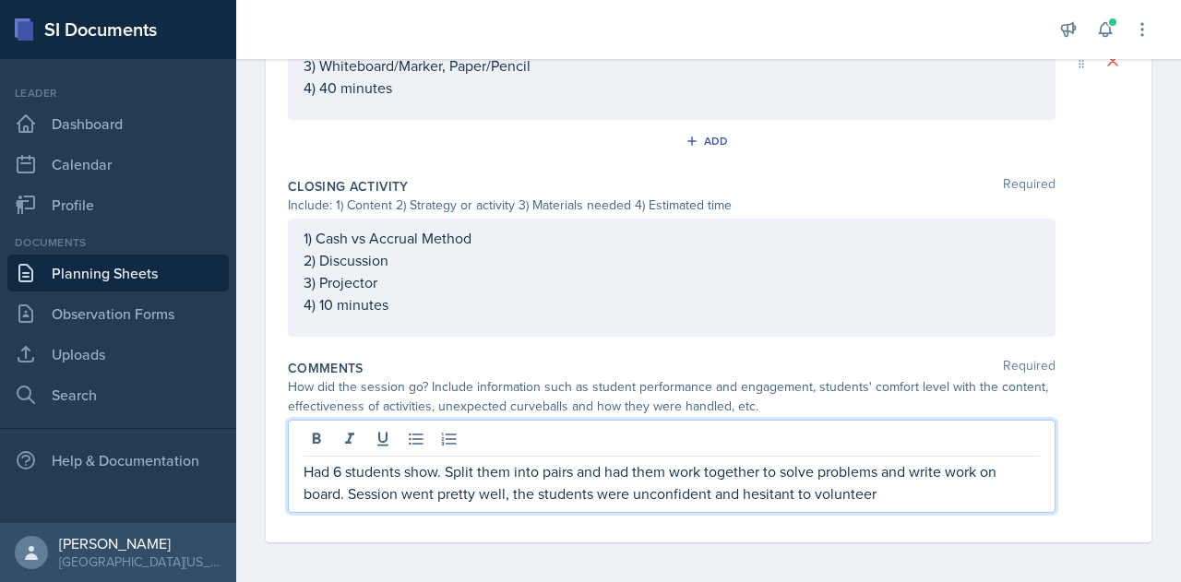
click at [915, 497] on p "Had 6 students show. Split them into pairs and had them work together to solve …" at bounding box center [672, 482] width 736 height 44
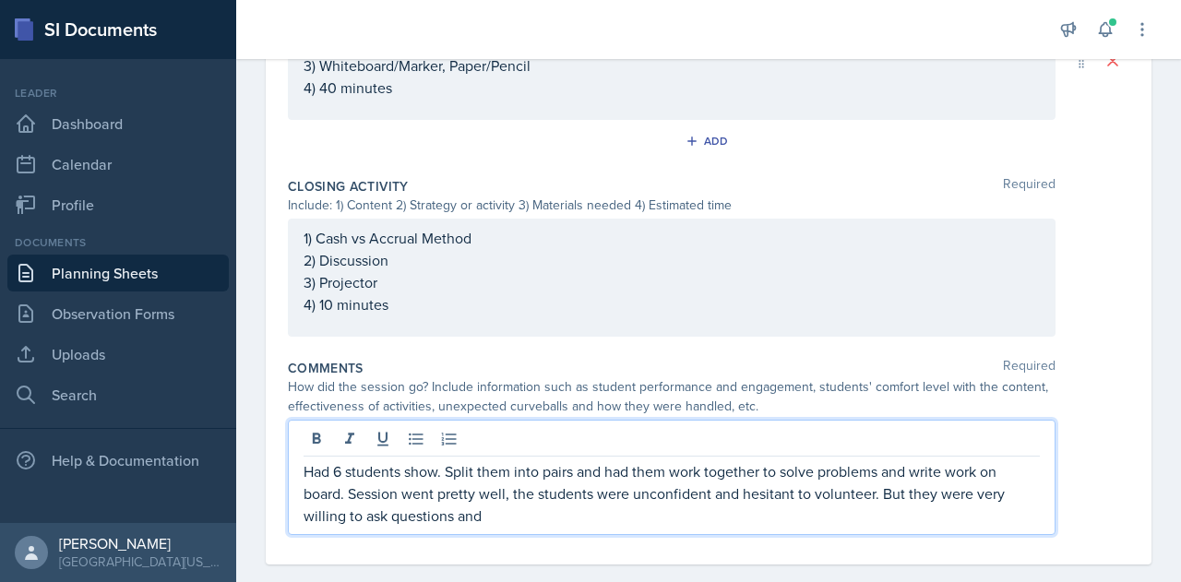
click at [581, 516] on p "Had 6 students show. Split them into pairs and had them work together to solve …" at bounding box center [672, 493] width 736 height 66
click at [876, 495] on p "Had 6 students show. Split them into pairs and had them work together to solve …" at bounding box center [672, 493] width 736 height 66
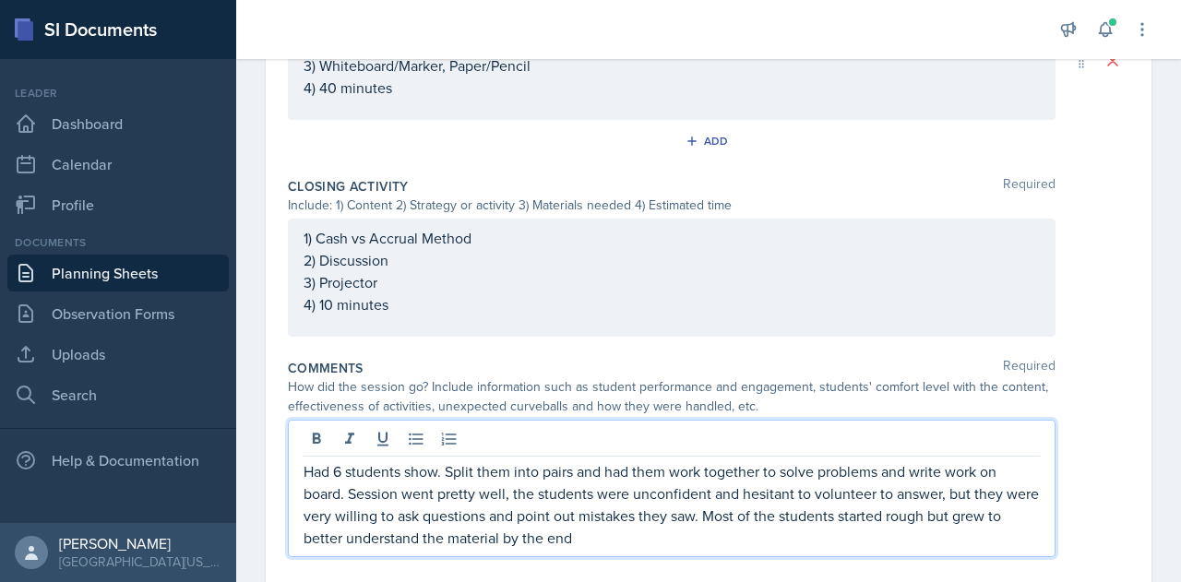
click at [650, 534] on p "Had 6 students show. Split them into pairs and had them work together to solve …" at bounding box center [672, 504] width 736 height 89
click at [768, 534] on p "Had 6 students show. Split them into pairs and had them work together to solve …" at bounding box center [672, 504] width 736 height 89
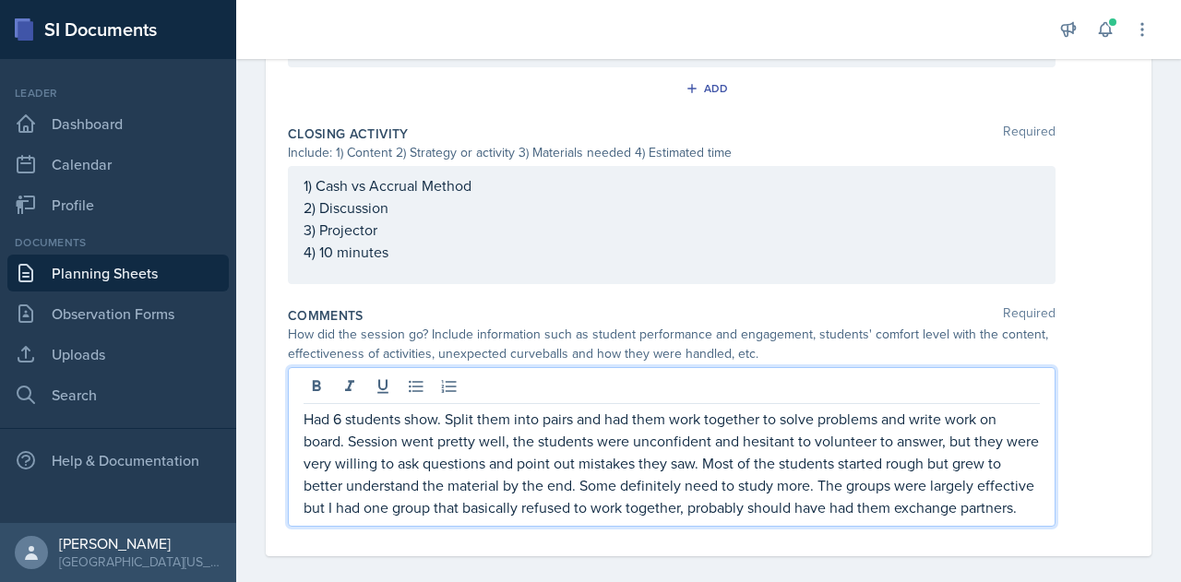
scroll to position [1068, 0]
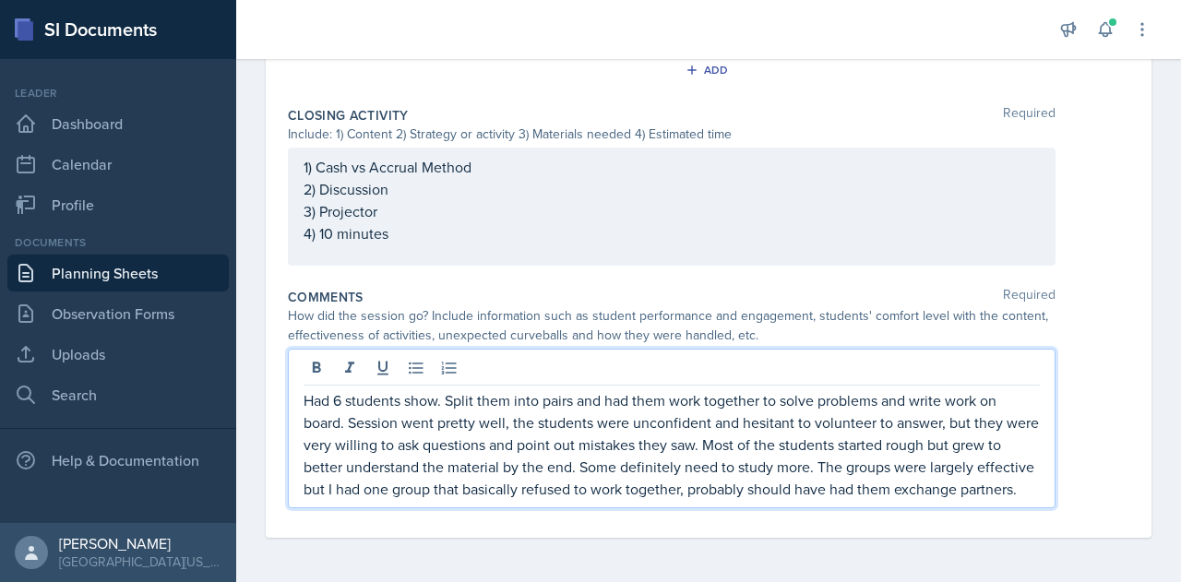
click at [440, 389] on p "Had 6 students show. Split them into pairs and had them work together to solve …" at bounding box center [672, 444] width 736 height 111
click at [469, 497] on p "Had 6 students show up. Split them into pairs and had them work together to sol…" at bounding box center [672, 444] width 736 height 111
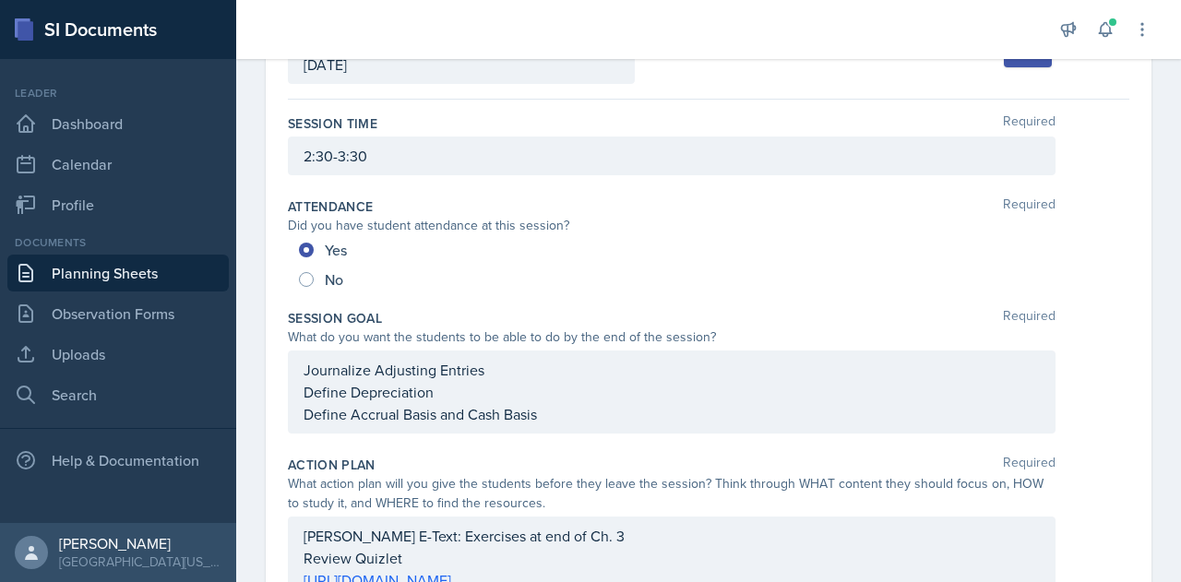
scroll to position [0, 0]
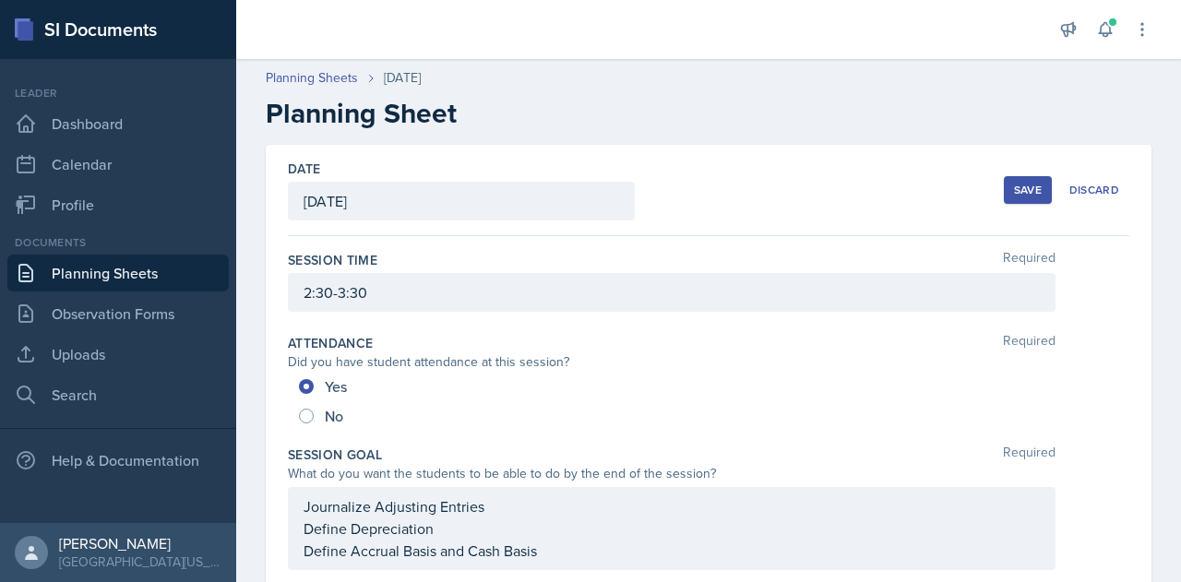
click at [1004, 190] on button "Save" at bounding box center [1028, 190] width 48 height 28
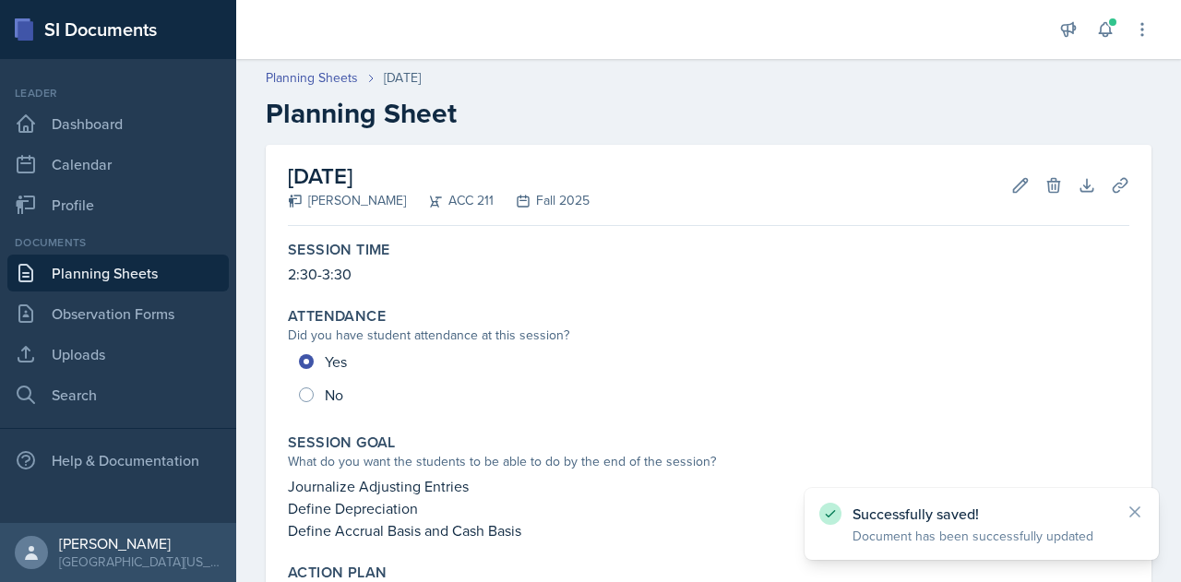
click at [657, 173] on div "[DATE] [PERSON_NAME] ACC 211 Fall 2025 Edit Delete Download Uploads Autosaving" at bounding box center [708, 185] width 841 height 81
